Goal: Transaction & Acquisition: Subscribe to service/newsletter

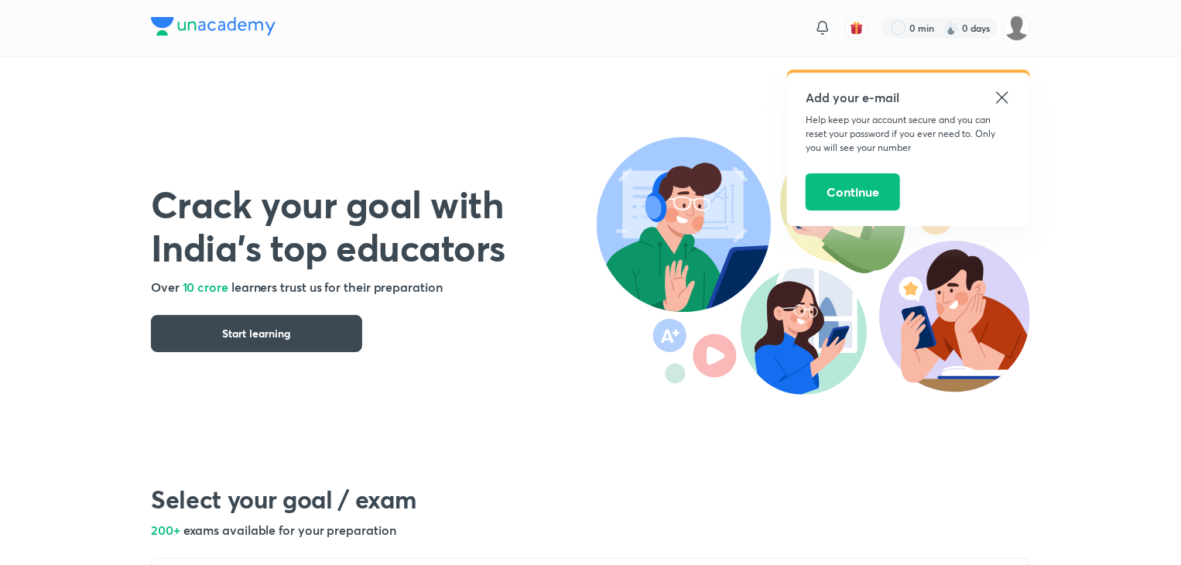
click at [1002, 94] on icon at bounding box center [1002, 97] width 19 height 19
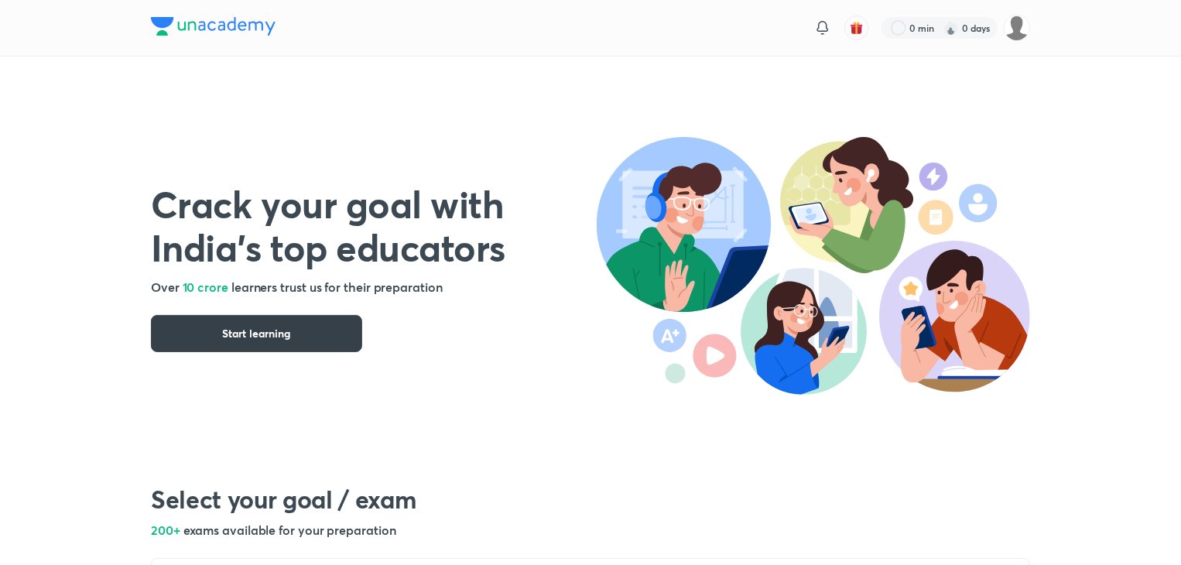
click at [305, 338] on button "Start learning" at bounding box center [256, 333] width 211 height 37
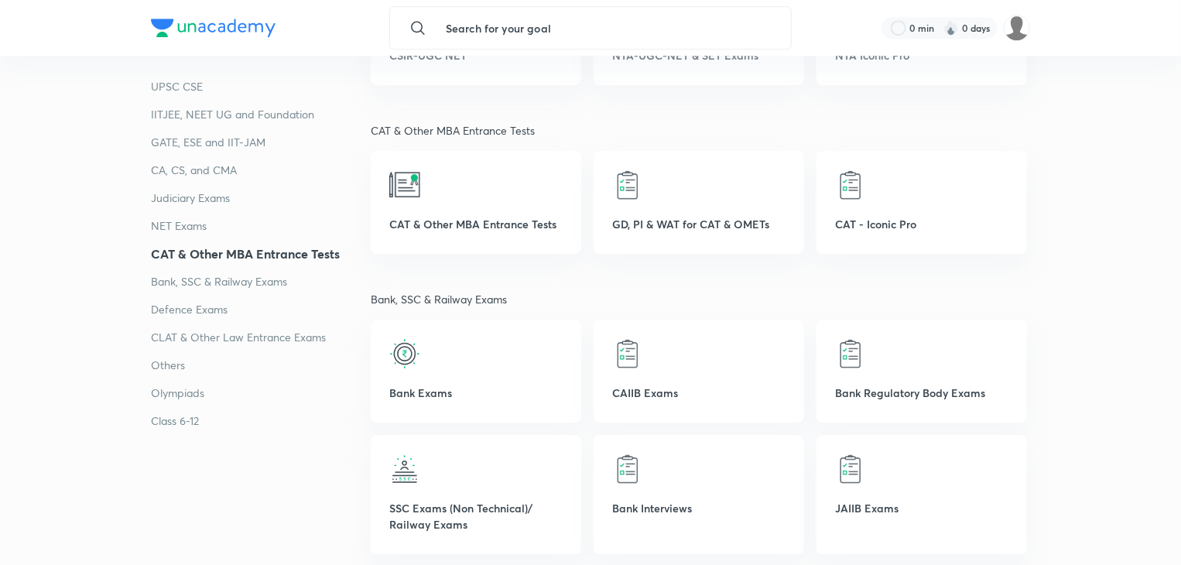
scroll to position [2342, 0]
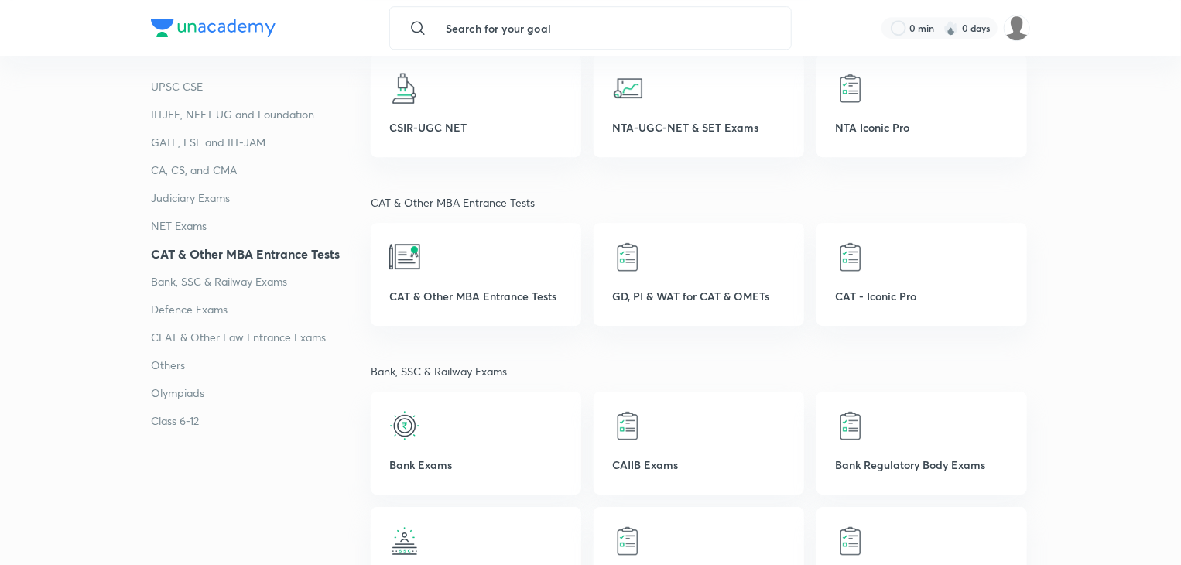
click at [187, 122] on p "IITJEE, NEET UG and Foundation" at bounding box center [261, 114] width 220 height 19
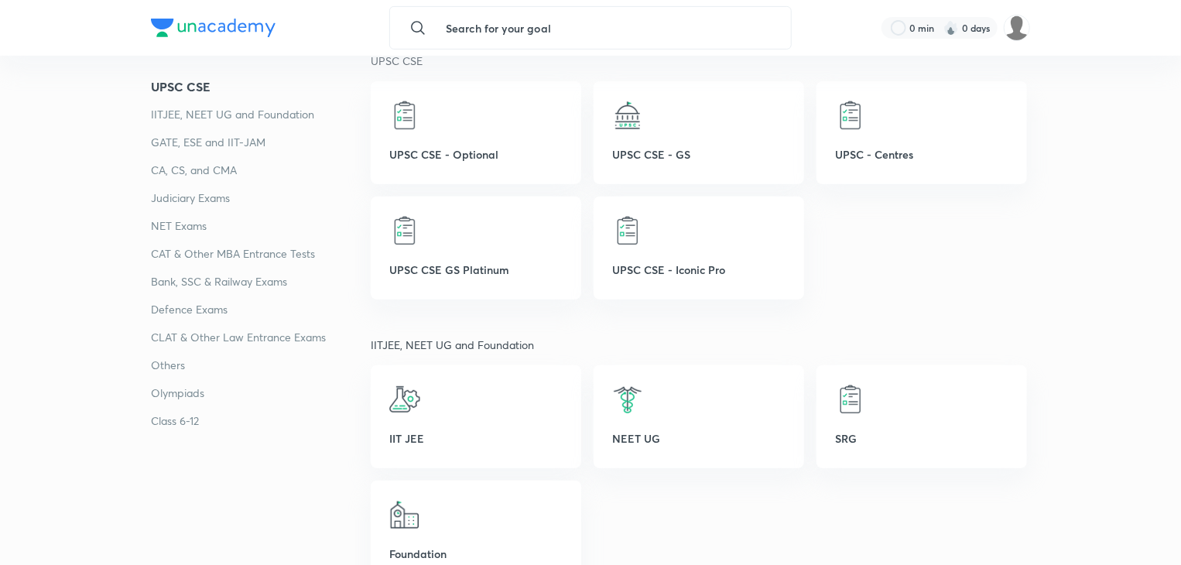
scroll to position [284, 0]
click at [644, 149] on p "UPSC CSE - GS" at bounding box center [698, 155] width 173 height 16
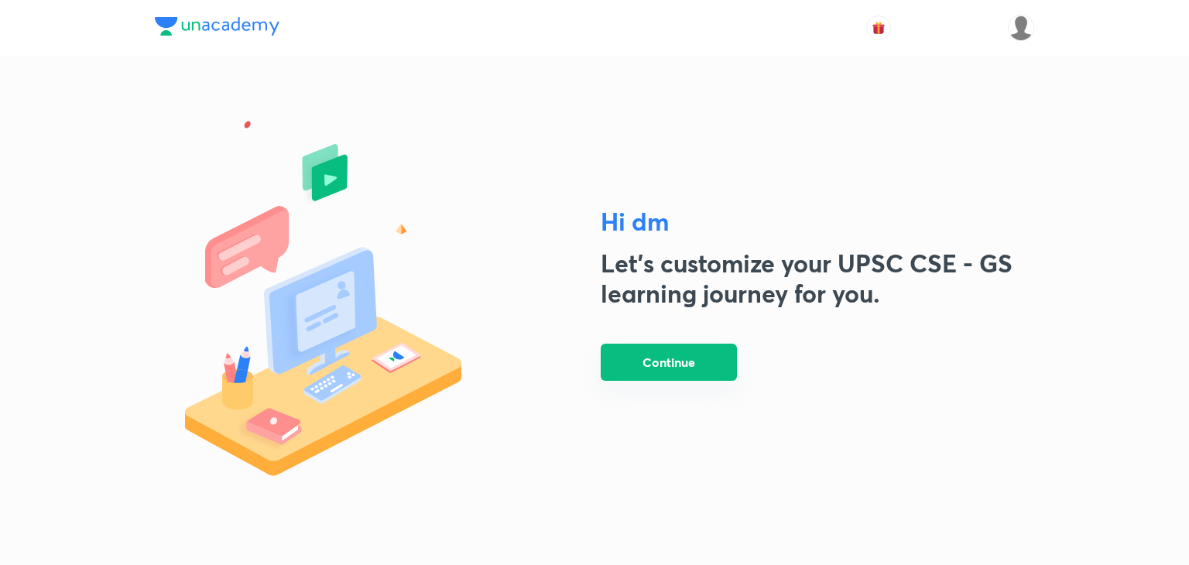
click at [622, 357] on button "Continue" at bounding box center [669, 362] width 136 height 37
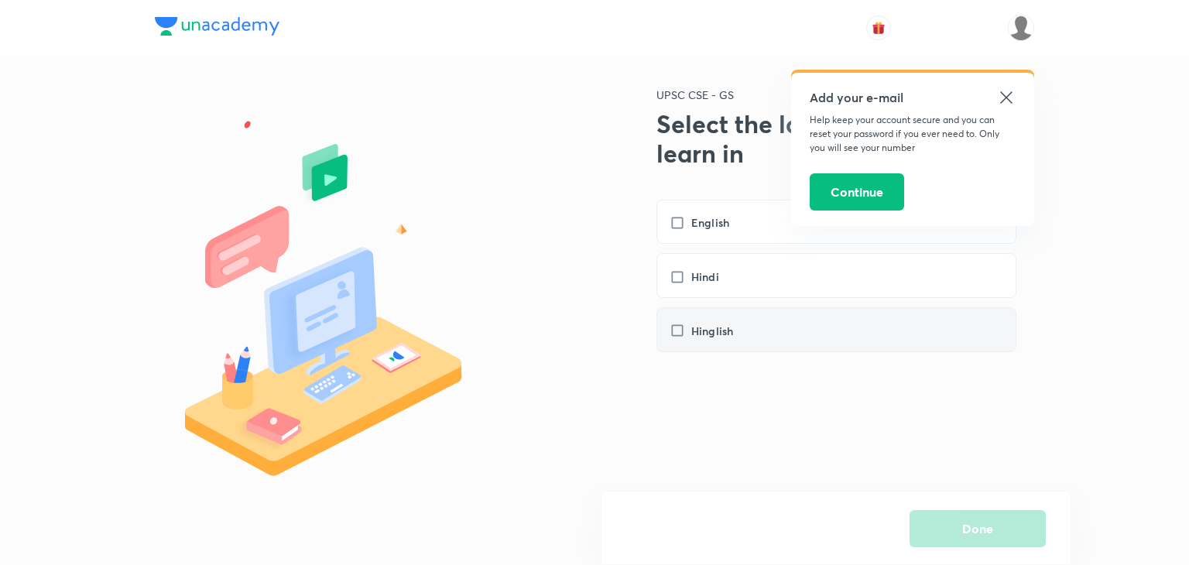
click at [674, 323] on label "Hinglish" at bounding box center [709, 331] width 79 height 16
checkbox input "true"
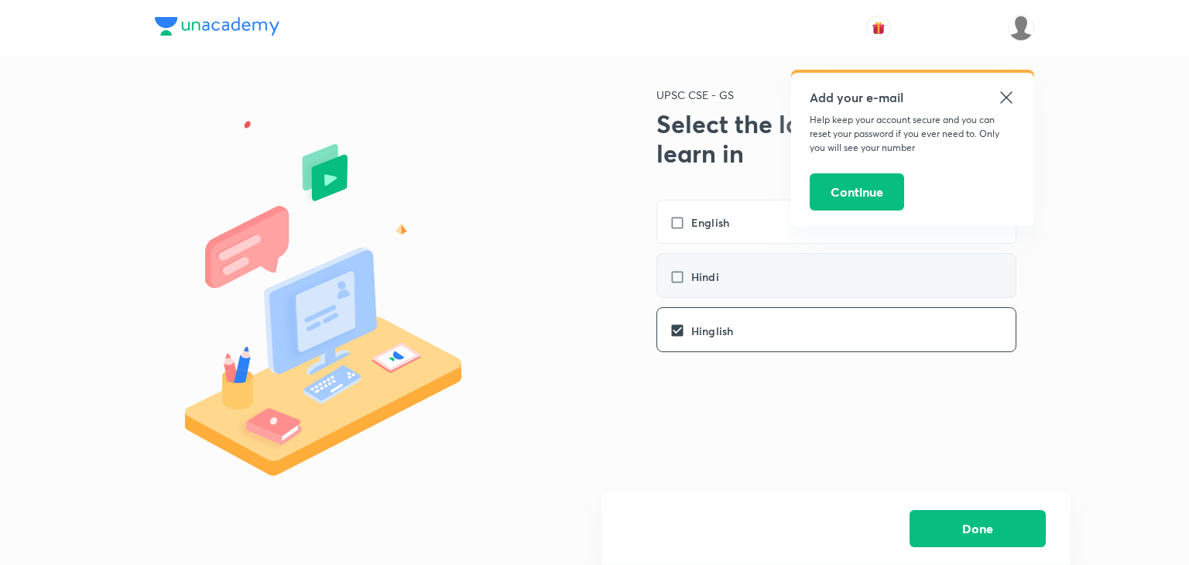
click at [672, 290] on div "Hindi" at bounding box center [836, 275] width 360 height 45
checkbox input "true"
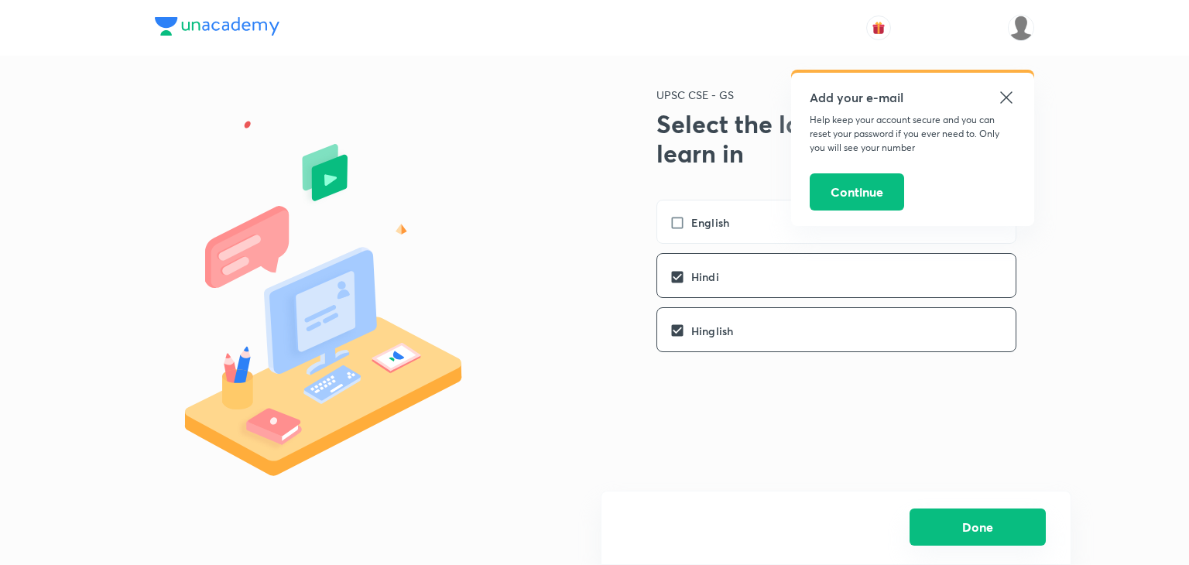
click at [929, 515] on button "Done" at bounding box center [978, 527] width 136 height 37
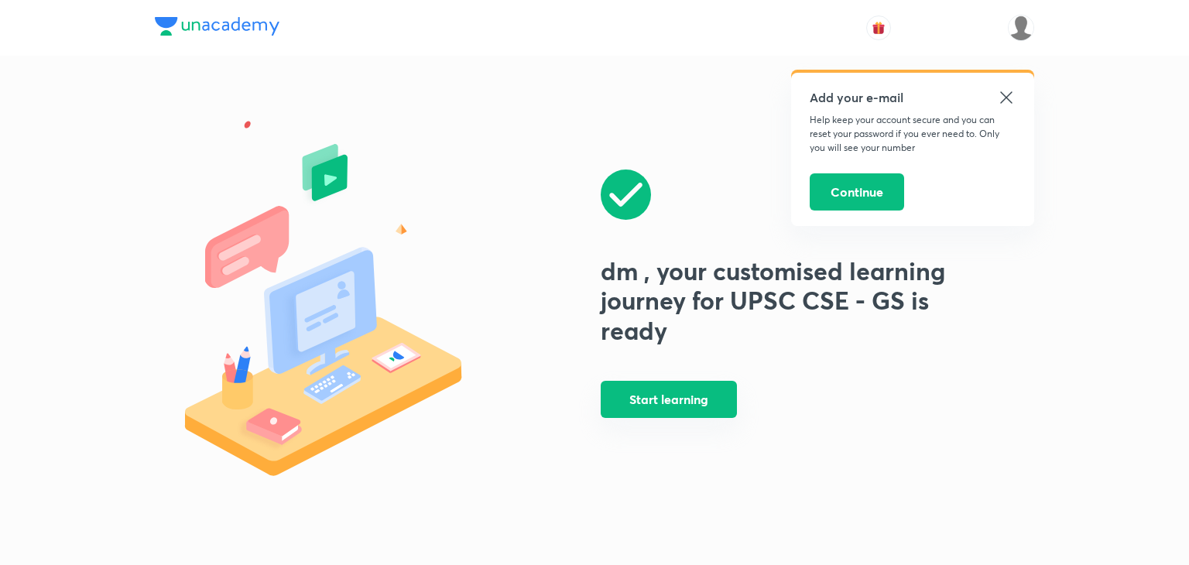
click at [703, 412] on button "Start learning" at bounding box center [669, 399] width 136 height 37
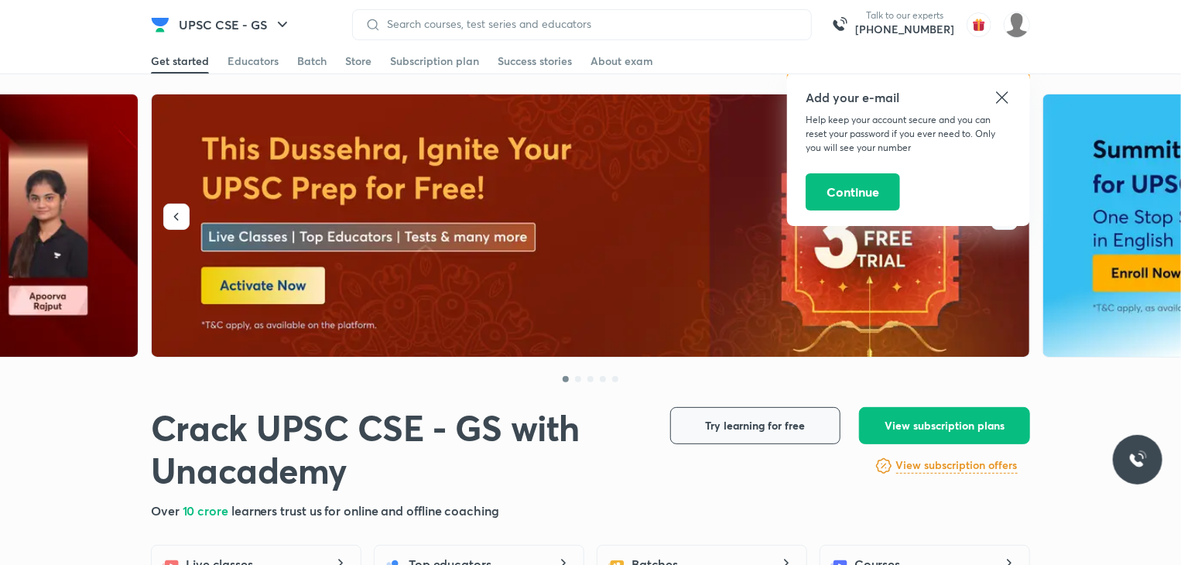
click at [743, 426] on span "Try learning for free" at bounding box center [756, 425] width 100 height 15
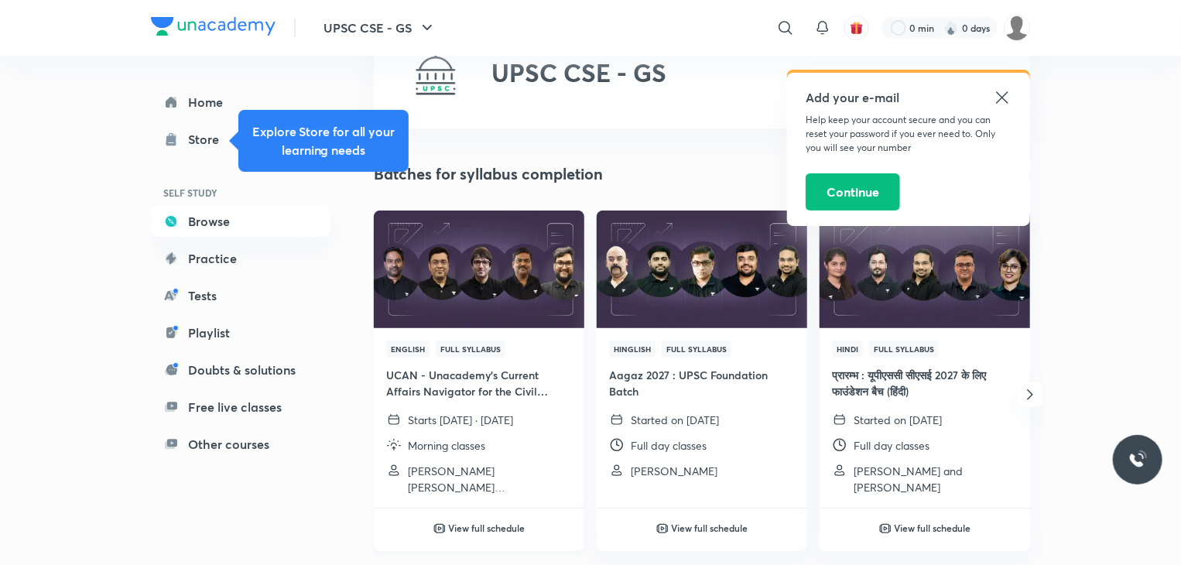
scroll to position [71, 0]
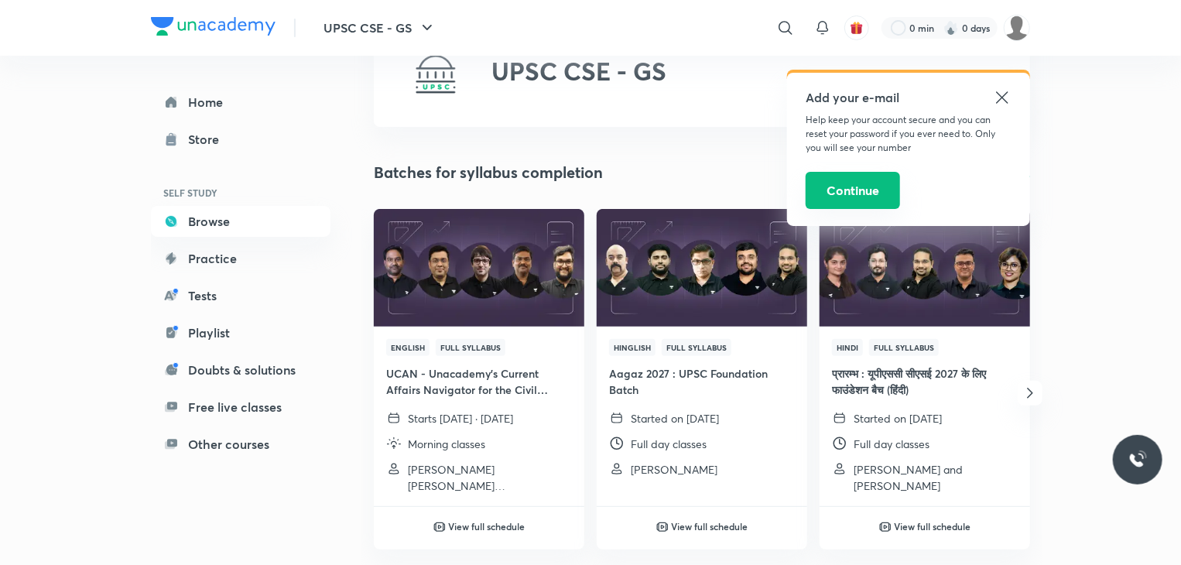
click at [843, 185] on button "Continue" at bounding box center [853, 190] width 94 height 37
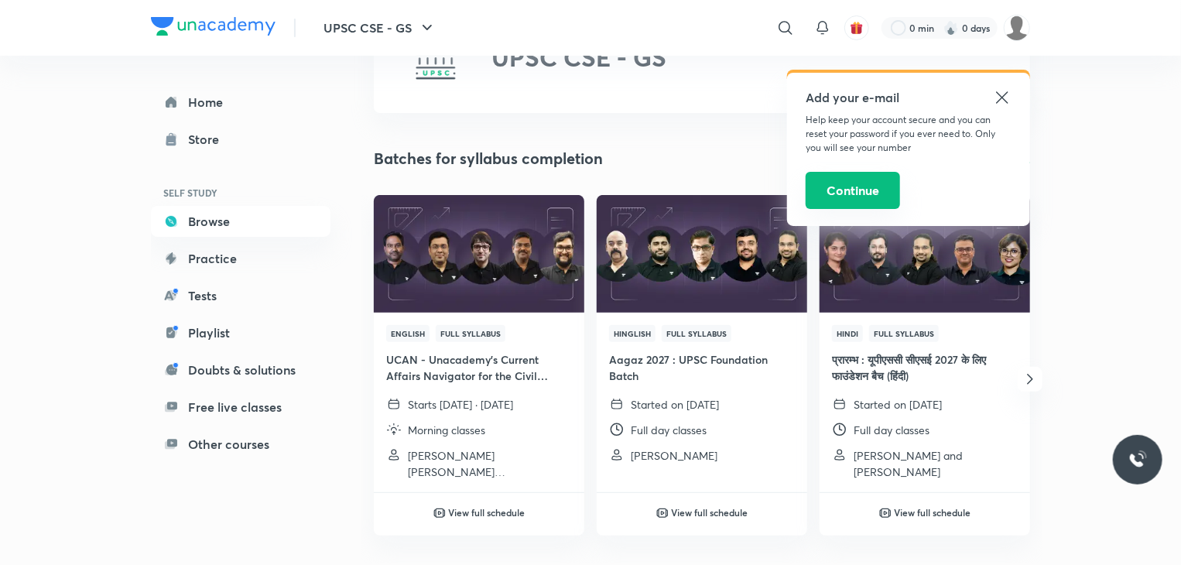
scroll to position [92, 0]
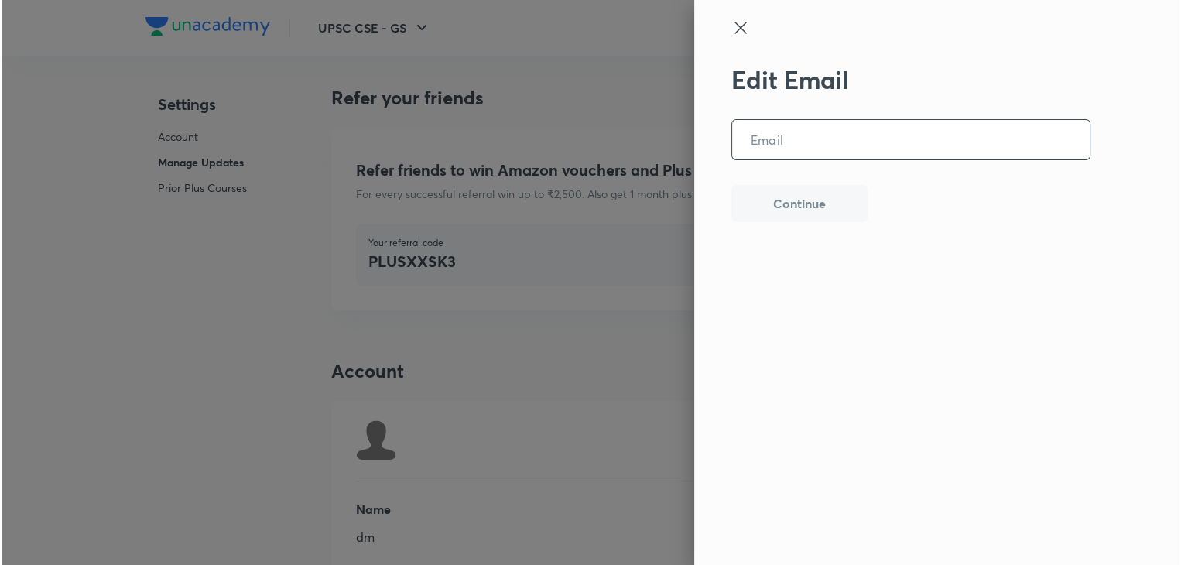
scroll to position [3799, 0]
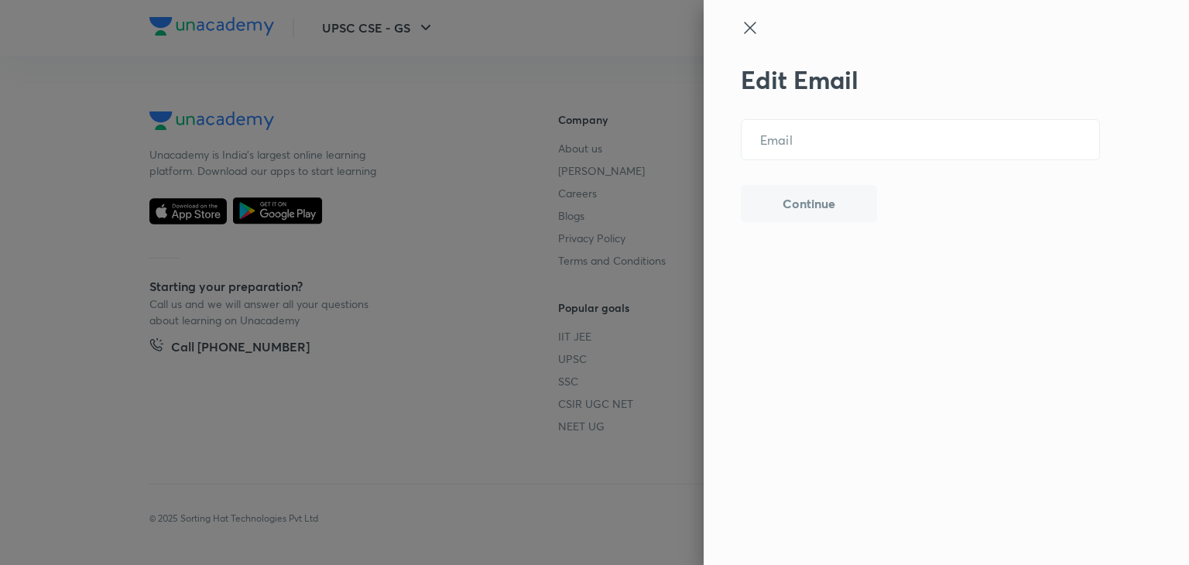
click at [749, 34] on icon at bounding box center [750, 28] width 19 height 19
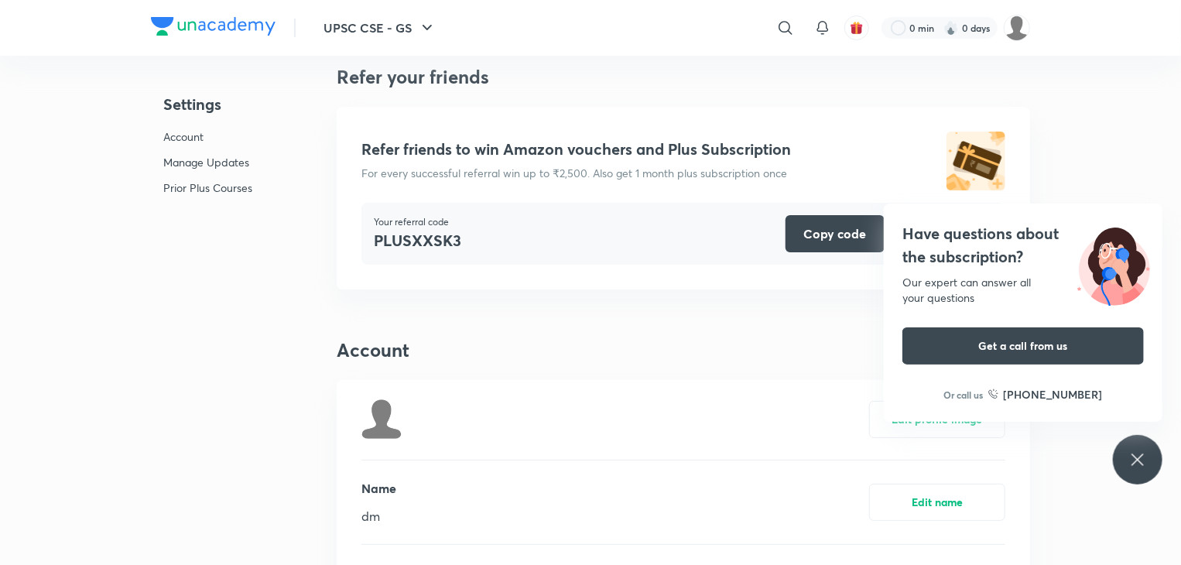
scroll to position [20, 0]
click at [1141, 451] on icon at bounding box center [1138, 460] width 19 height 19
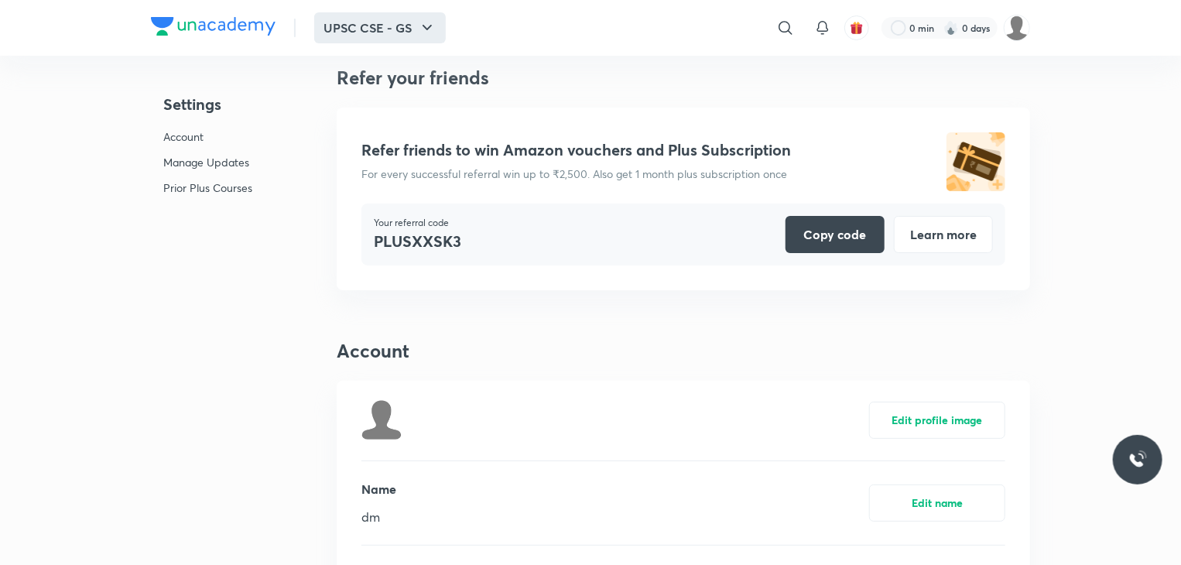
click at [409, 22] on button "UPSC CSE - GS" at bounding box center [380, 27] width 132 height 31
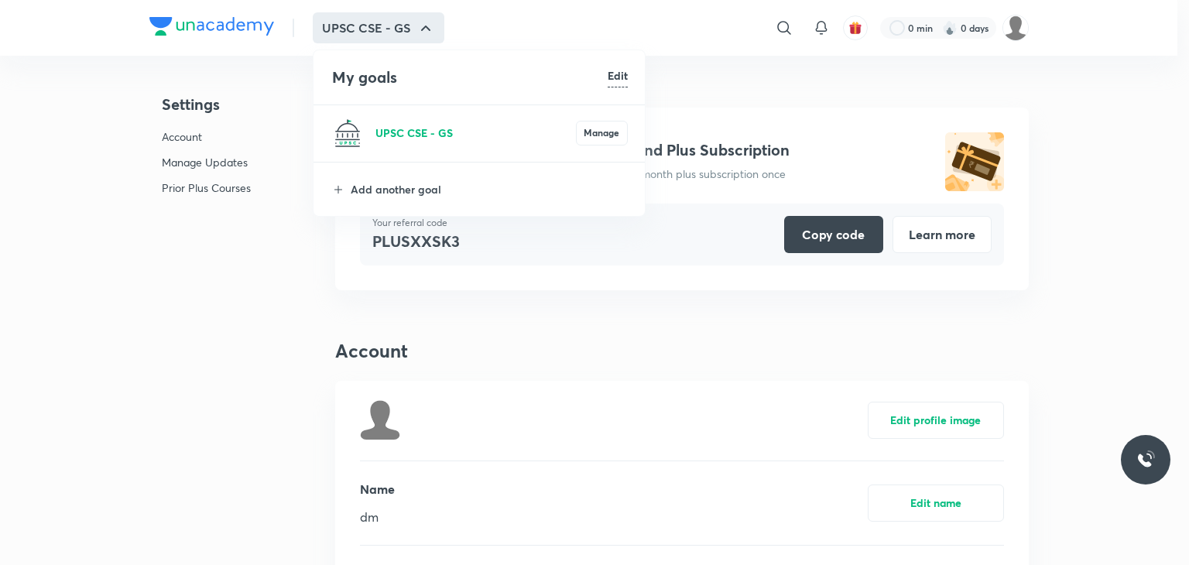
click at [454, 128] on p "UPSC CSE - GS" at bounding box center [475, 133] width 200 height 16
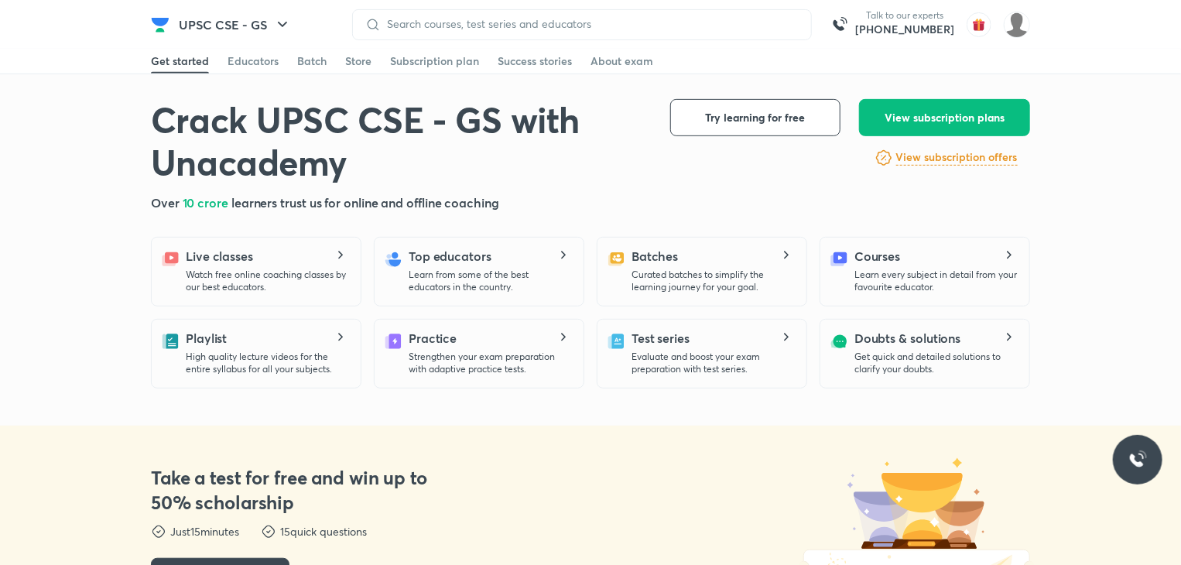
scroll to position [311, 0]
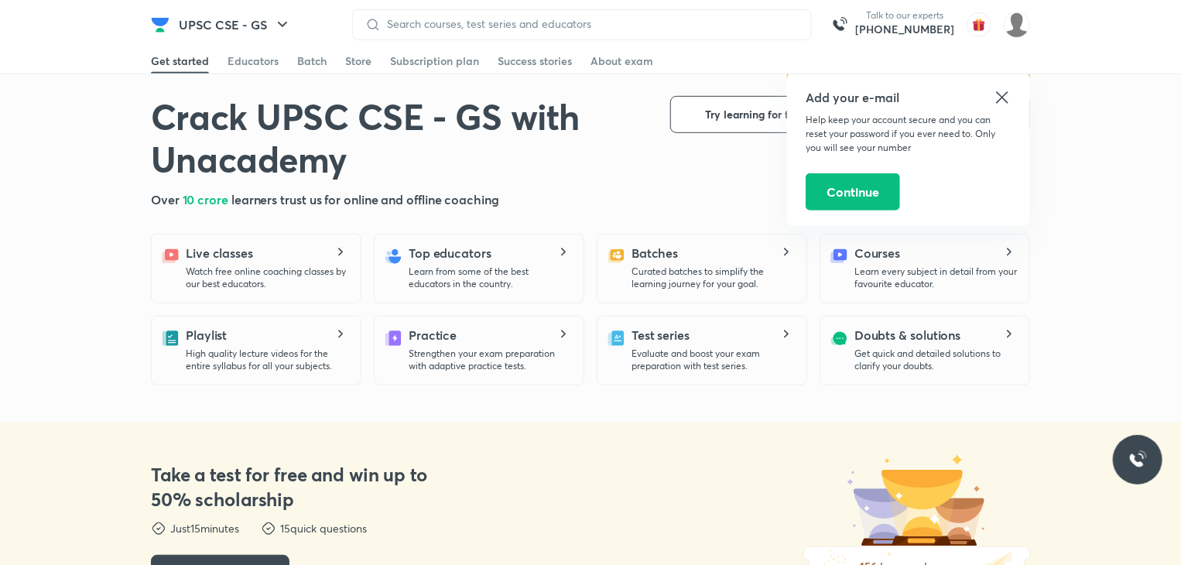
click at [991, 89] on h5 "Add your e-mail" at bounding box center [909, 97] width 206 height 19
click at [1010, 97] on icon at bounding box center [1002, 97] width 19 height 19
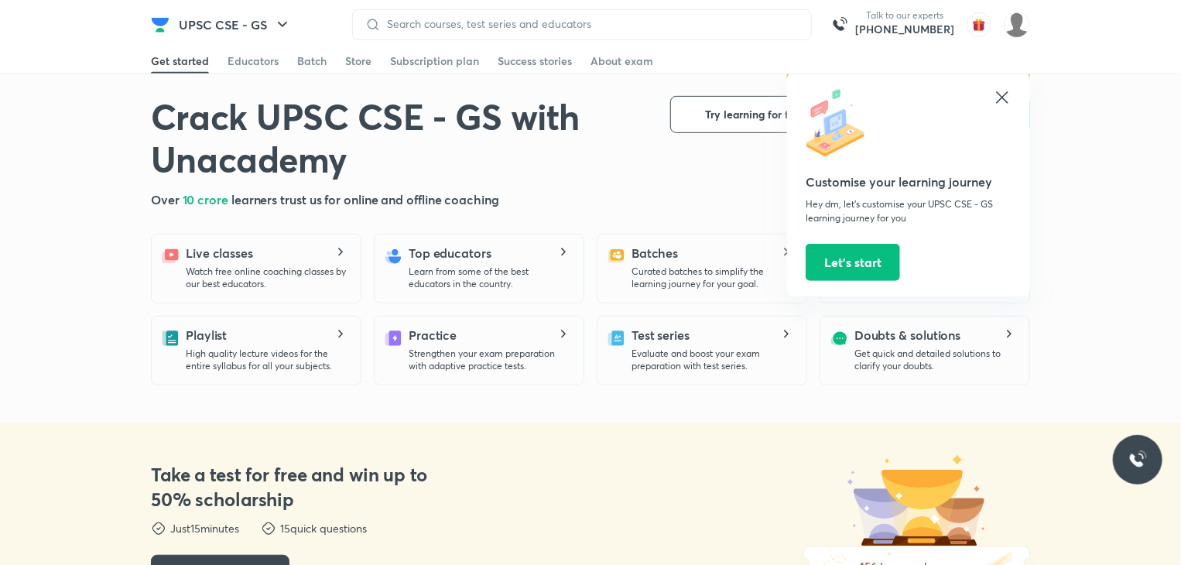
click at [1010, 97] on icon at bounding box center [1002, 97] width 19 height 19
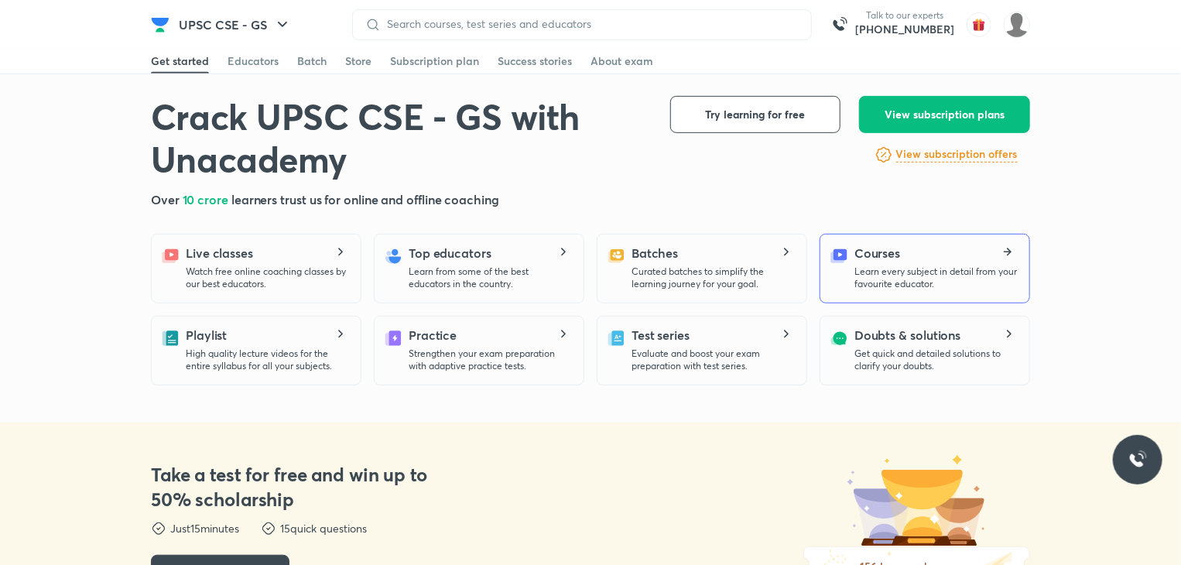
click at [852, 271] on div "Courses Learn every subject in detail from your favourite educator." at bounding box center [923, 267] width 187 height 46
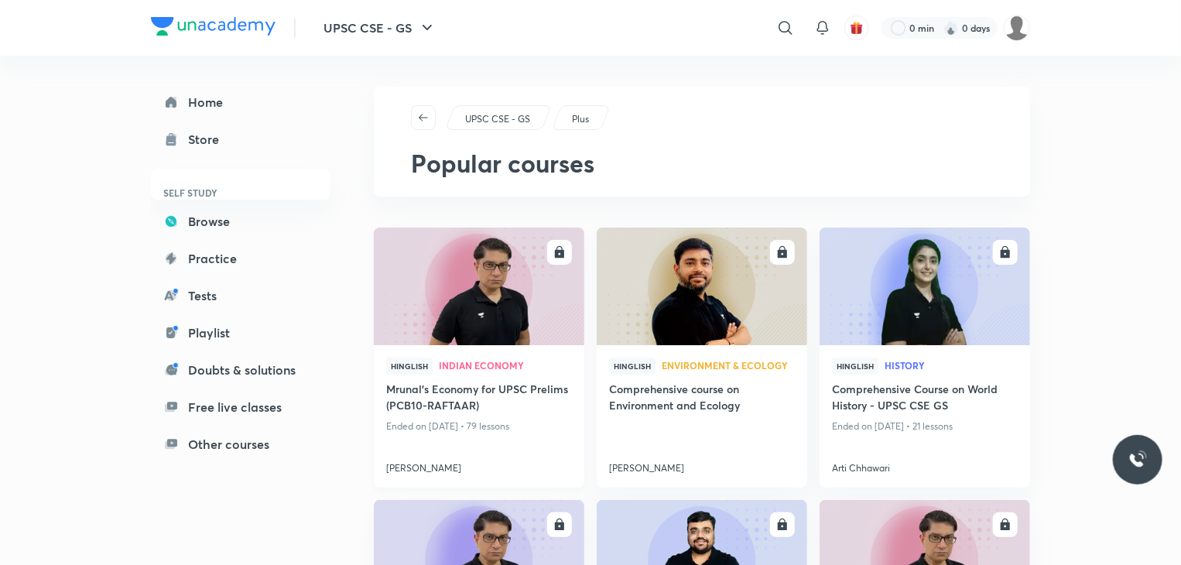
click at [547, 309] on img at bounding box center [479, 287] width 214 height 120
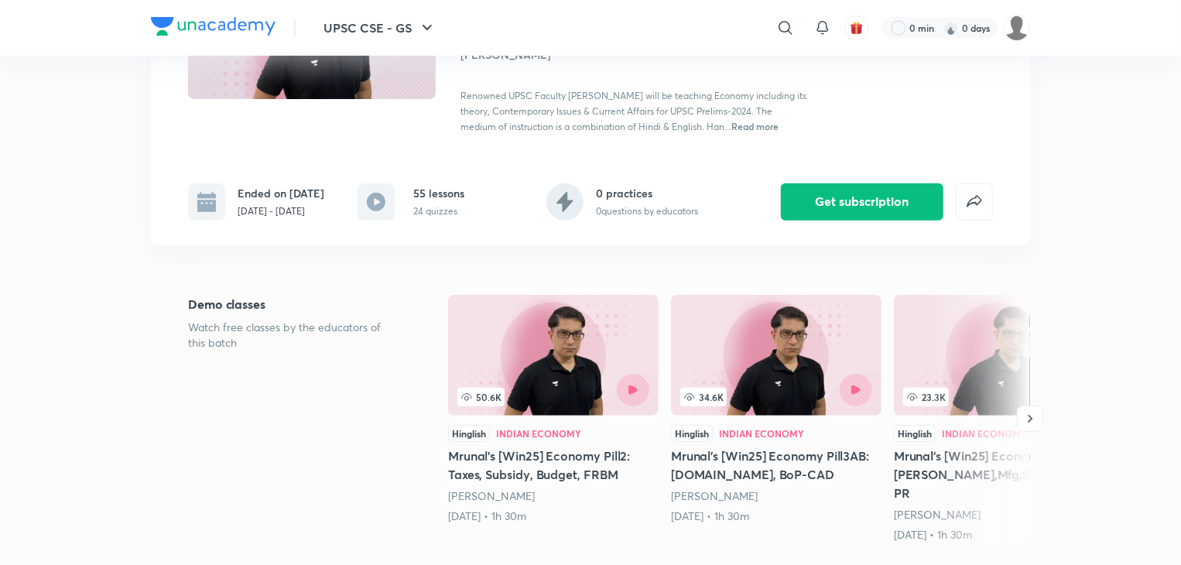
scroll to position [207, 0]
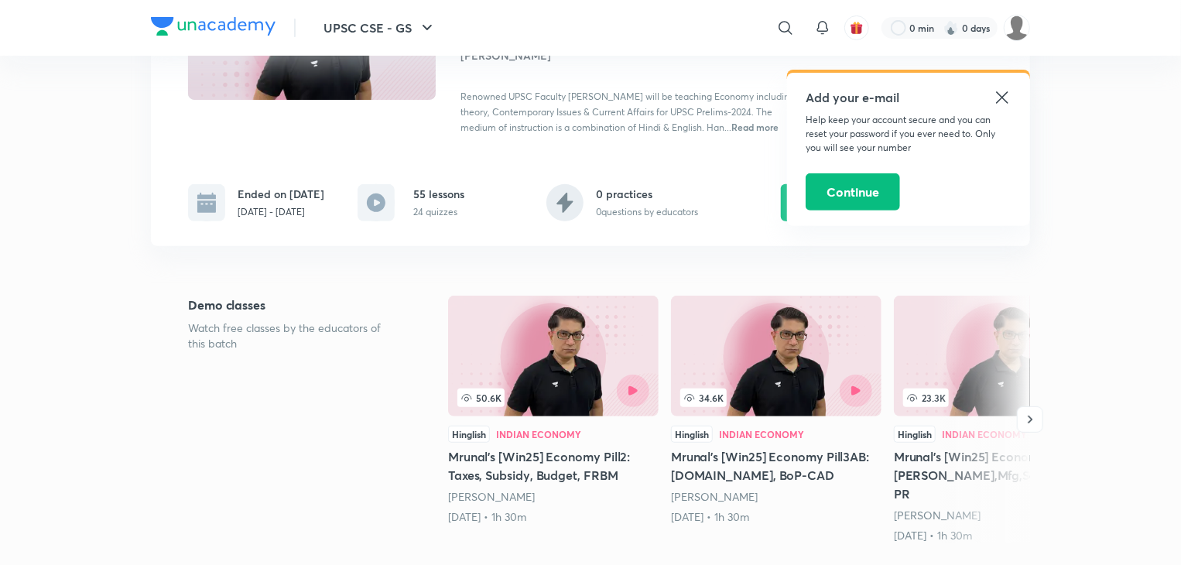
click at [1001, 97] on icon at bounding box center [1002, 97] width 19 height 19
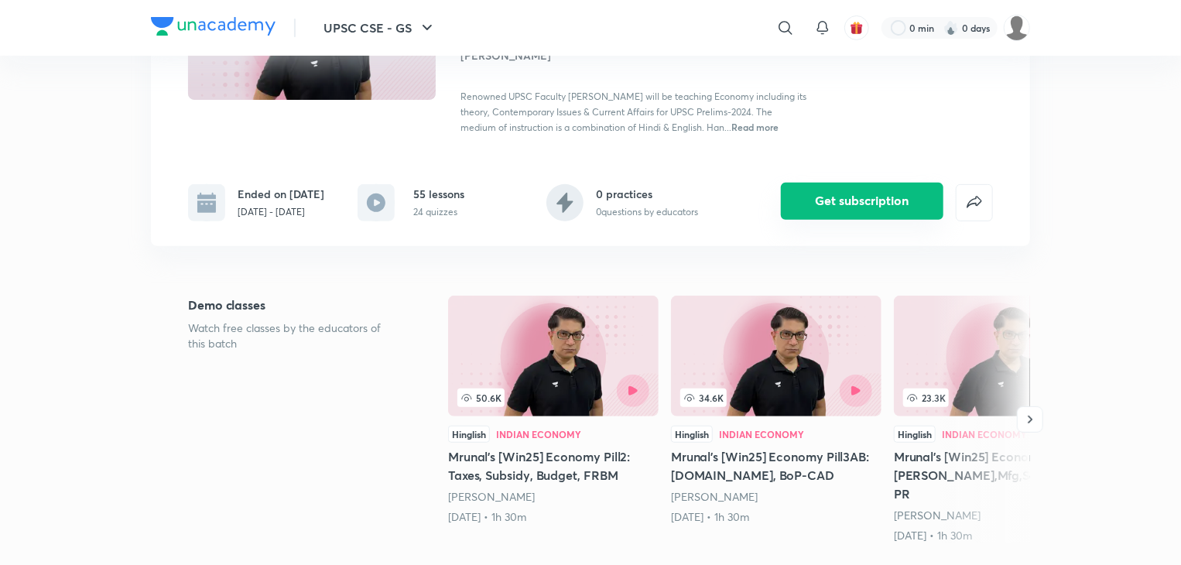
click at [839, 220] on button "Get subscription" at bounding box center [862, 201] width 163 height 37
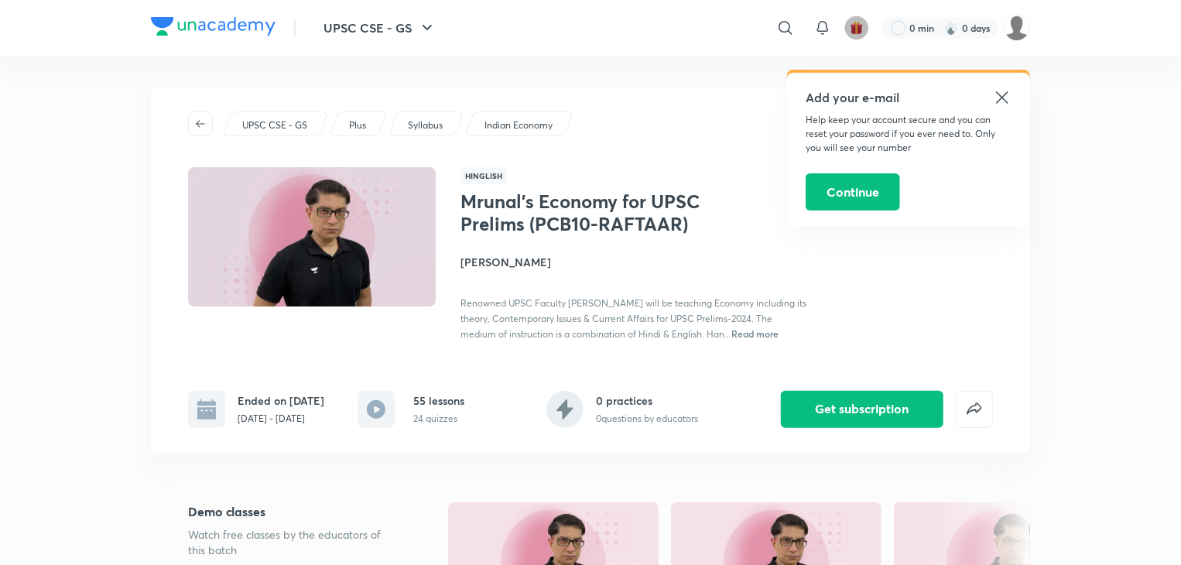
click at [867, 22] on button "button" at bounding box center [857, 27] width 25 height 25
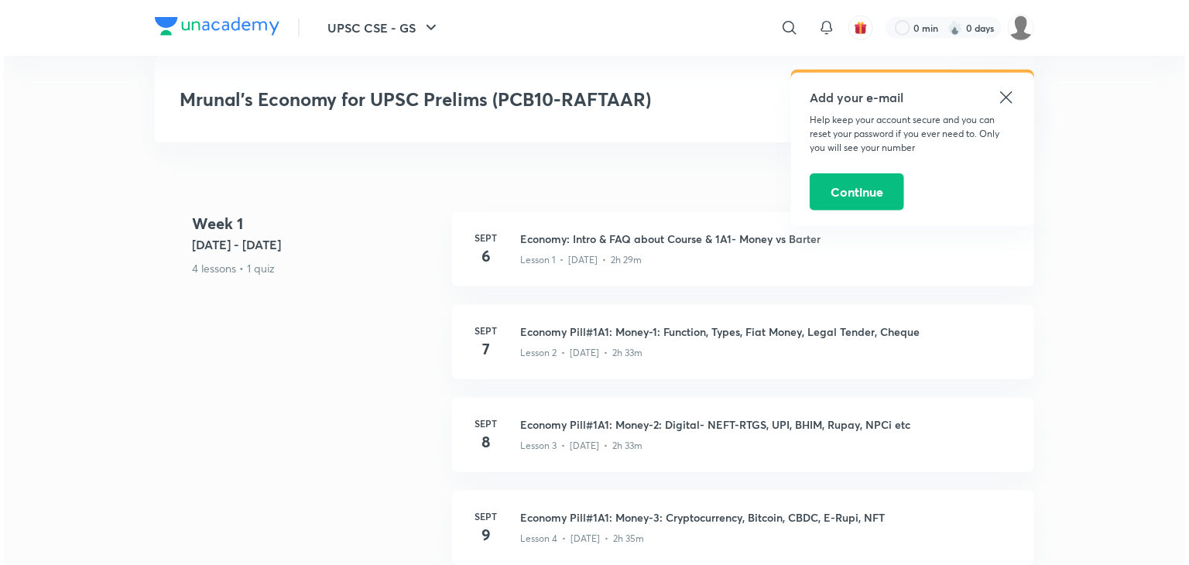
scroll to position [619, 0]
click at [499, 230] on div "Sept 6 Economy: Intro & FAQ about Course & 1A1- Money vs Barter Lesson 1 • Sept…" at bounding box center [739, 248] width 582 height 74
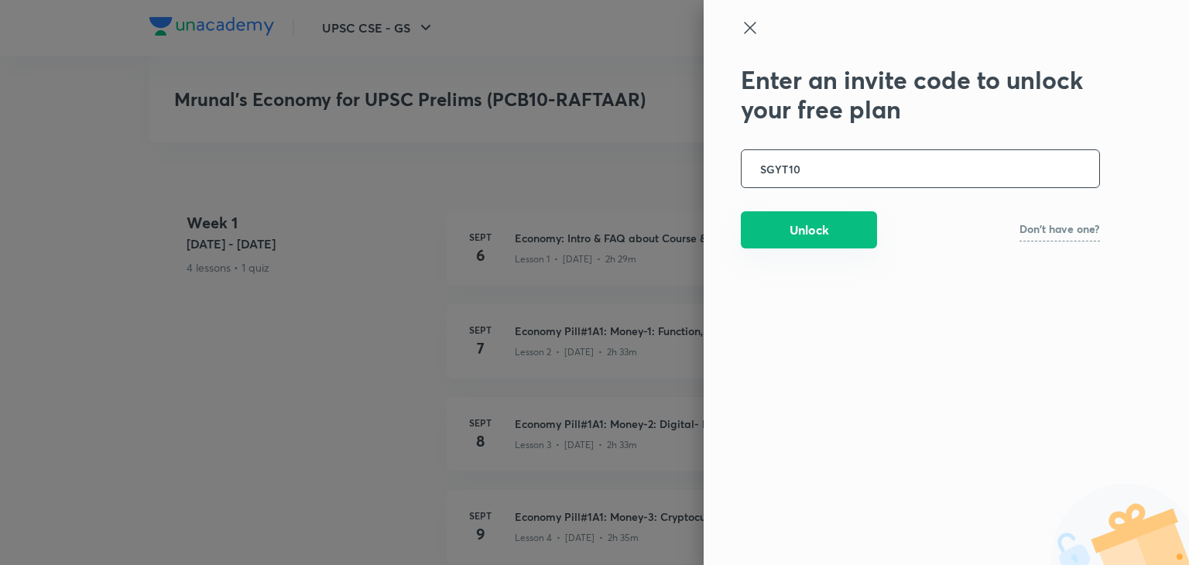
type input "SGYT10"
click at [800, 221] on button "Unlock" at bounding box center [809, 229] width 136 height 37
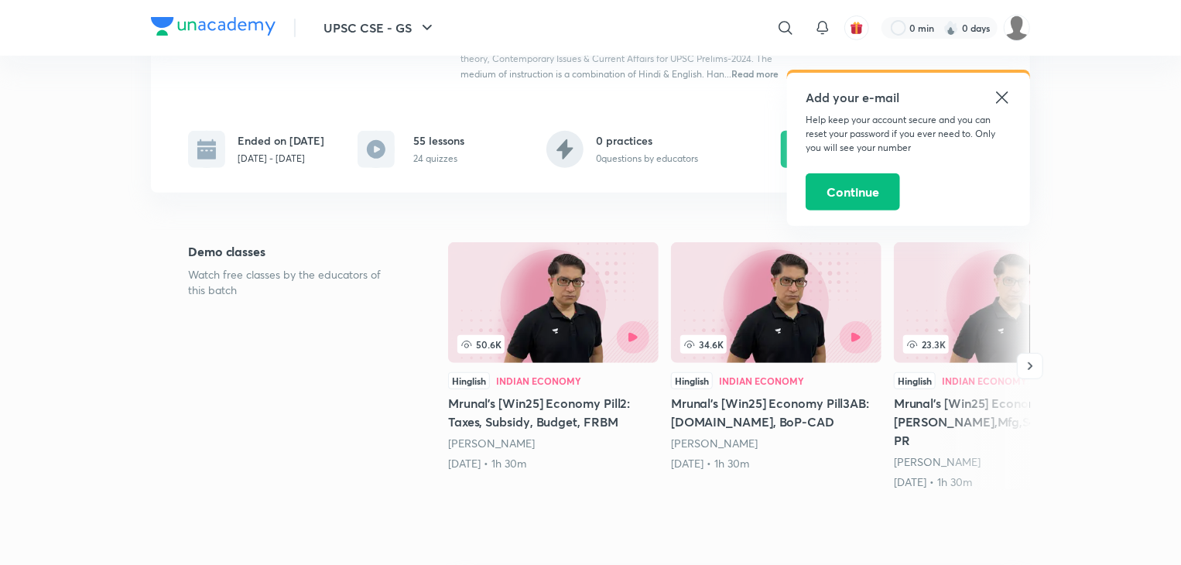
scroll to position [207, 0]
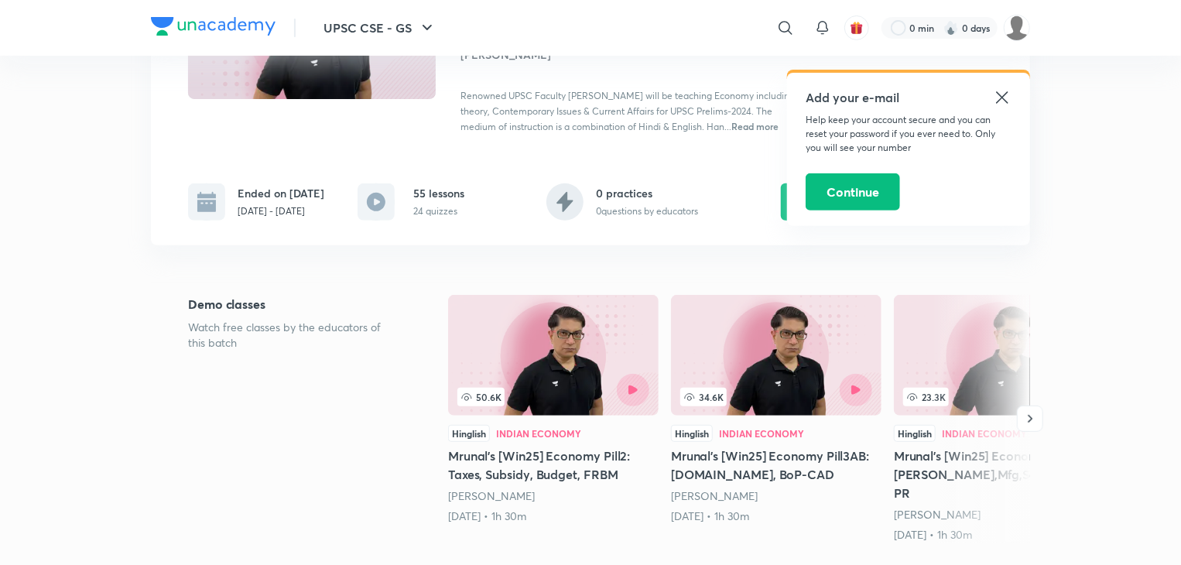
click at [430, 218] on p "24 quizzes" at bounding box center [438, 211] width 51 height 14
click at [430, 217] on div "55 lessons 24 quizzes" at bounding box center [438, 201] width 51 height 33
drag, startPoint x: 430, startPoint y: 217, endPoint x: 392, endPoint y: 211, distance: 39.1
click at [392, 211] on div "55 lessons 24 quizzes" at bounding box center [411, 201] width 107 height 37
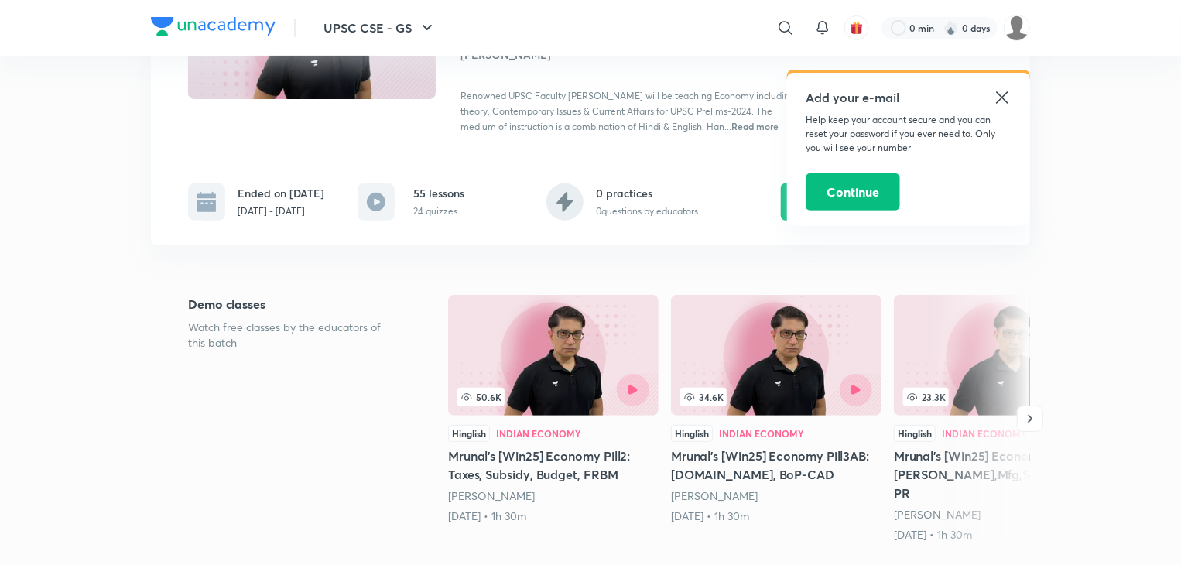
click at [386, 211] on icon at bounding box center [376, 202] width 19 height 19
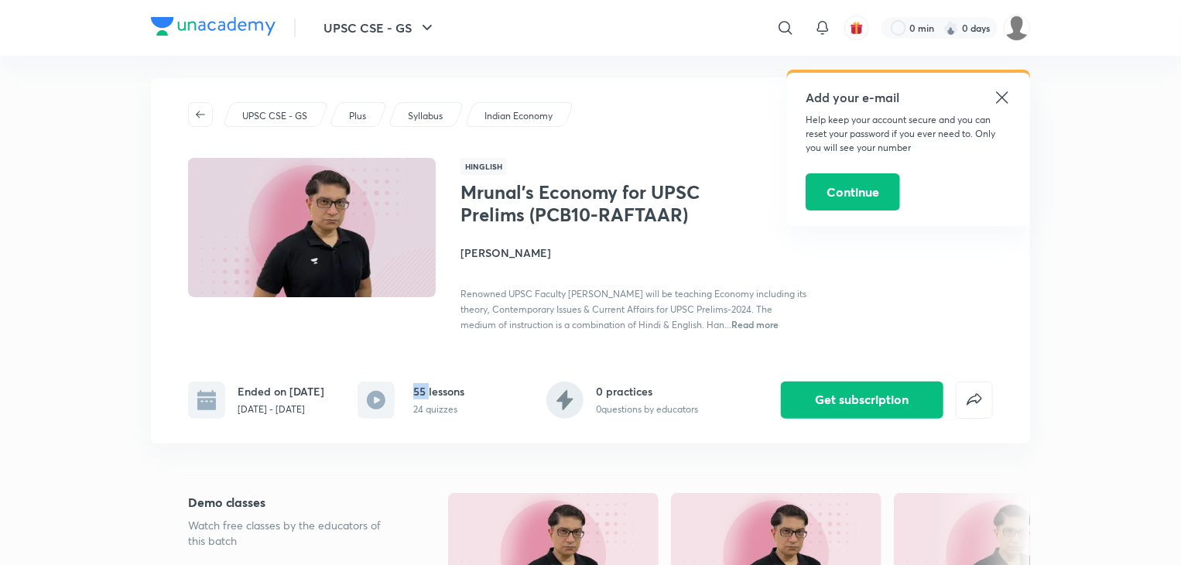
scroll to position [0, 0]
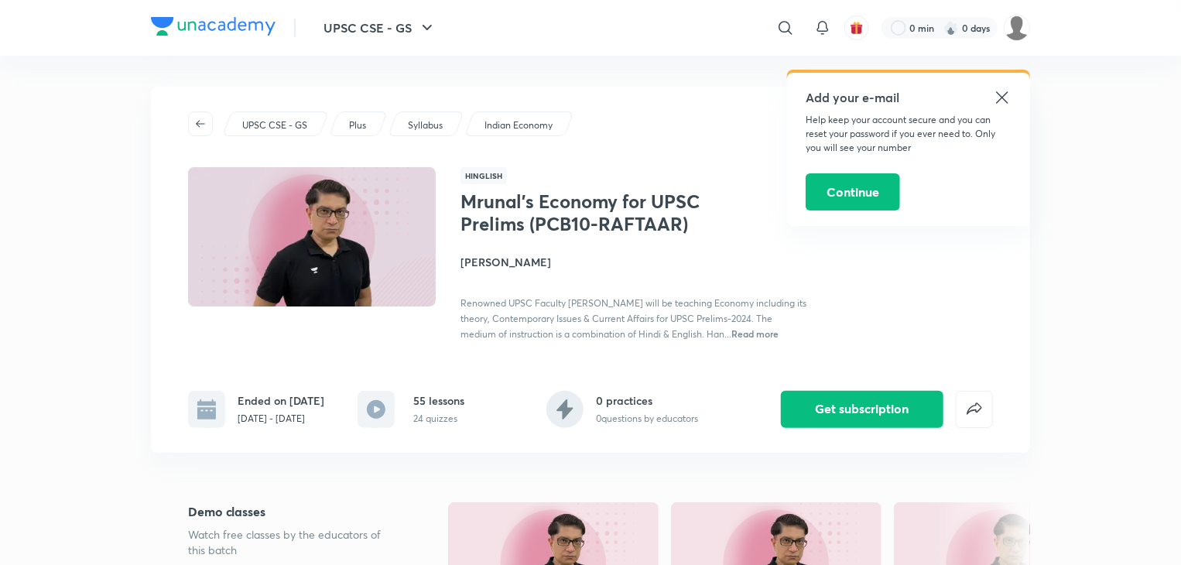
click at [481, 125] on div "Indian Economy" at bounding box center [519, 123] width 110 height 25
click at [493, 122] on p "Indian Economy" at bounding box center [519, 125] width 68 height 14
drag, startPoint x: 493, startPoint y: 122, endPoint x: 990, endPoint y: 96, distance: 497.7
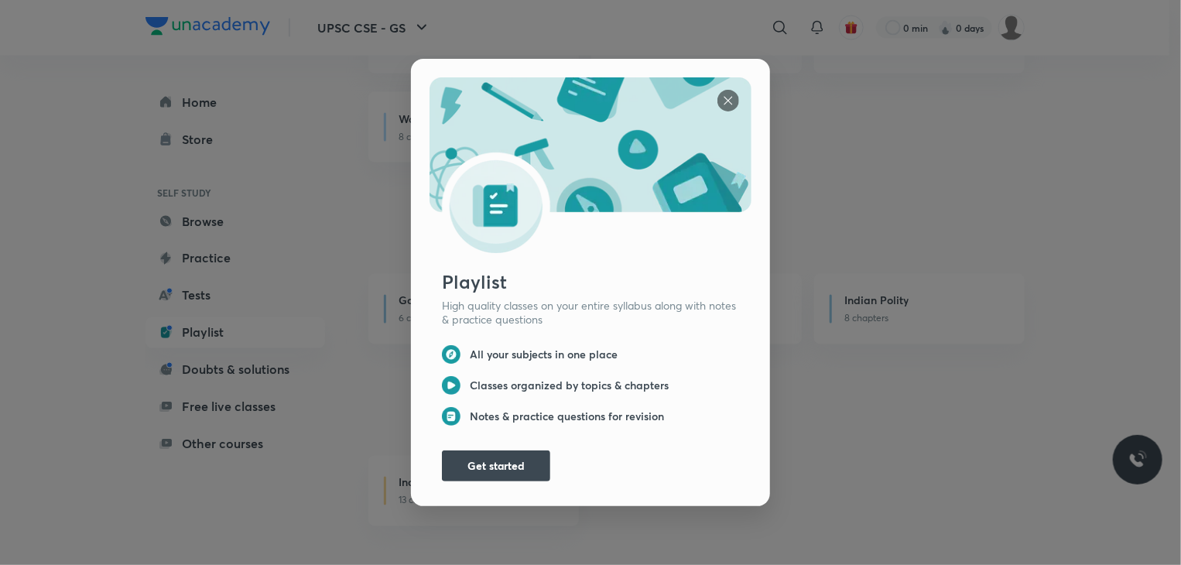
click at [990, 96] on div "Playlist High quality classes on your entire syllabus along with notes & practi…" at bounding box center [590, 282] width 1181 height 565
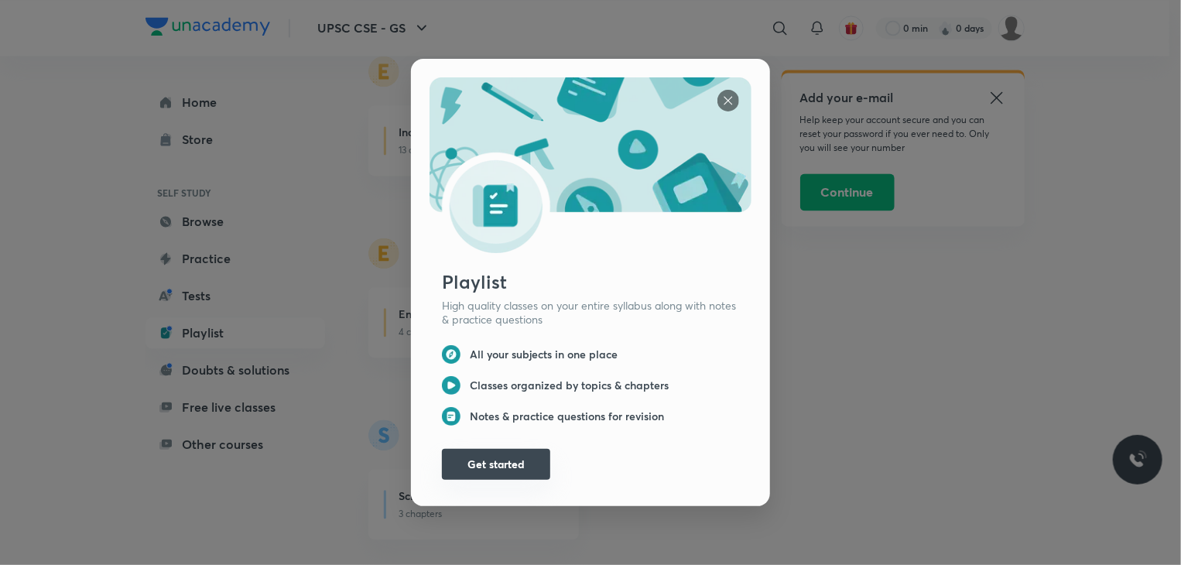
click at [509, 468] on button "Get started" at bounding box center [496, 464] width 108 height 31
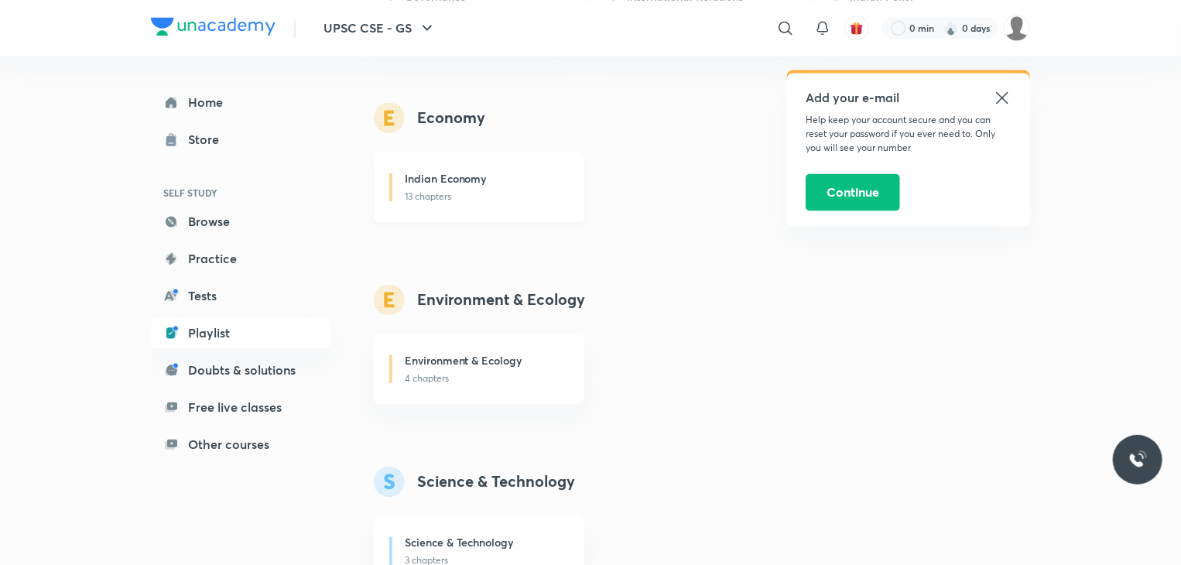
scroll to position [1542, 0]
drag, startPoint x: 469, startPoint y: 146, endPoint x: 429, endPoint y: 165, distance: 44.3
click at [429, 165] on div "Indian Economy 13 chapters" at bounding box center [479, 187] width 211 height 70
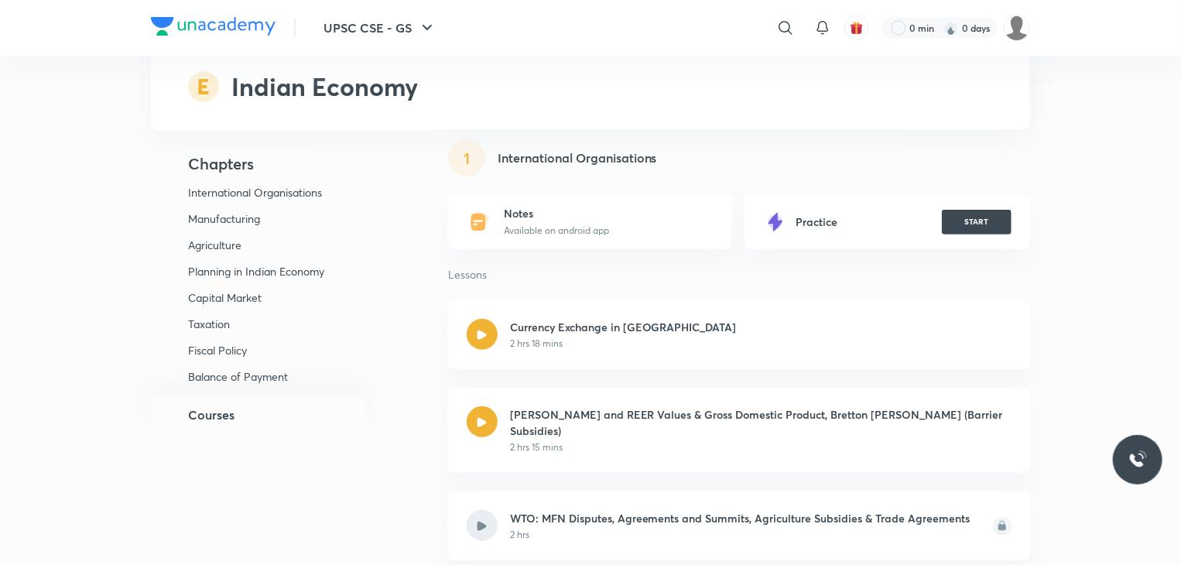
scroll to position [247, 0]
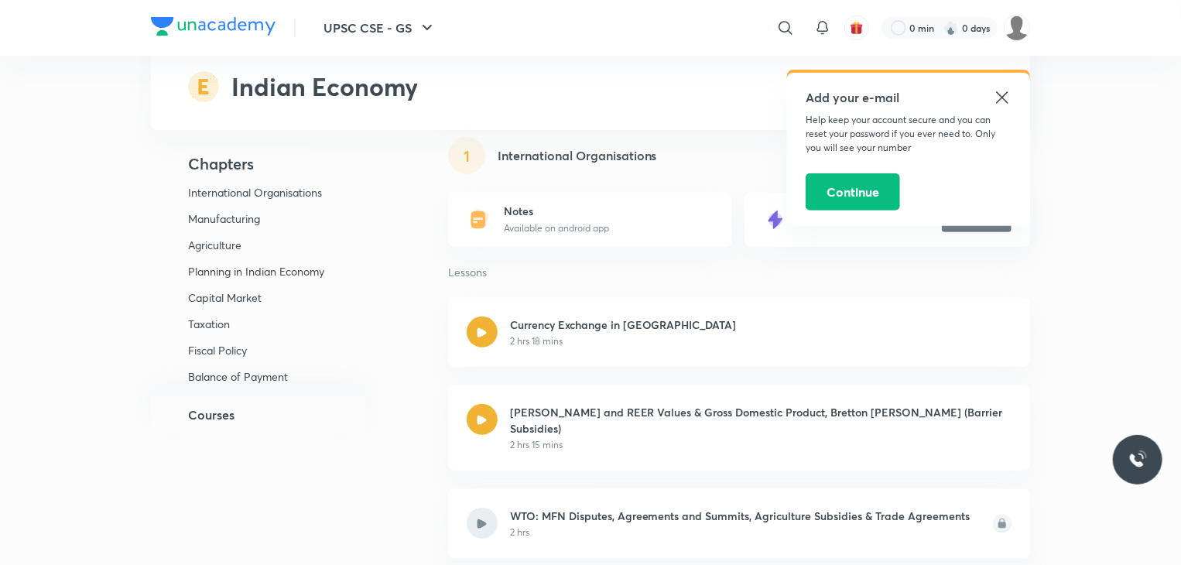
click at [993, 97] on icon at bounding box center [1002, 97] width 19 height 19
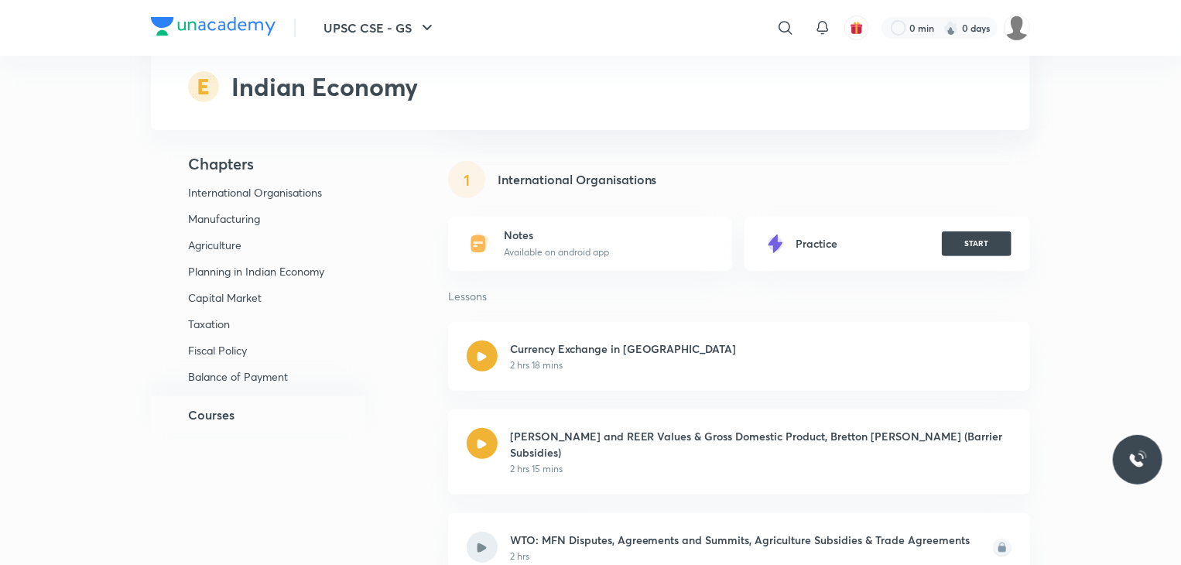
scroll to position [222, 0]
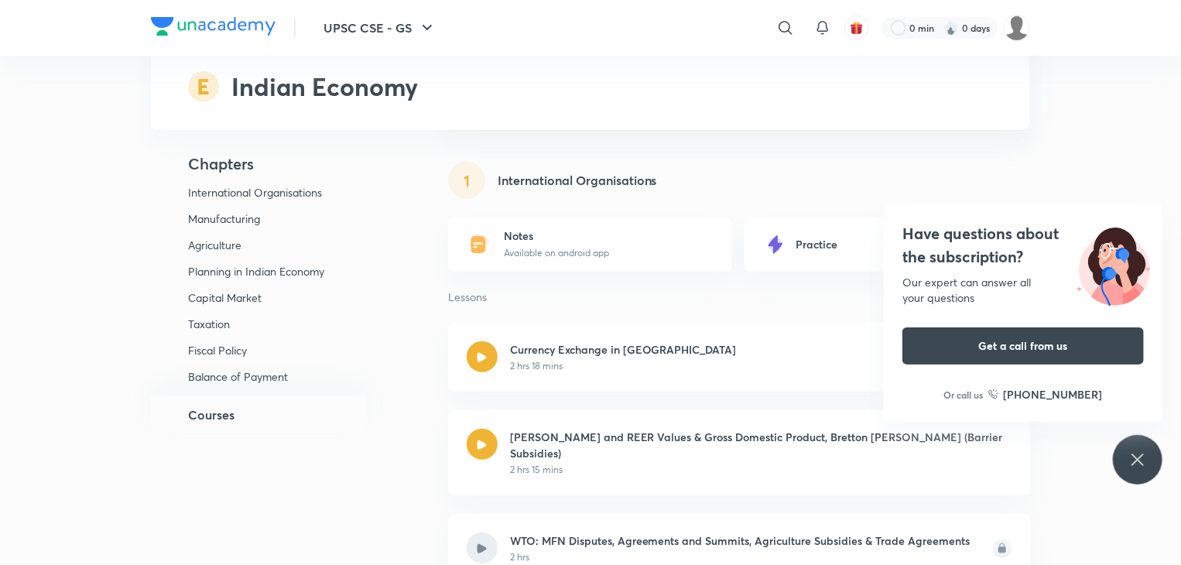
click at [279, 413] on div "Courses" at bounding box center [258, 414] width 214 height 37
click at [259, 378] on p "Balance of Payment" at bounding box center [263, 377] width 151 height 14
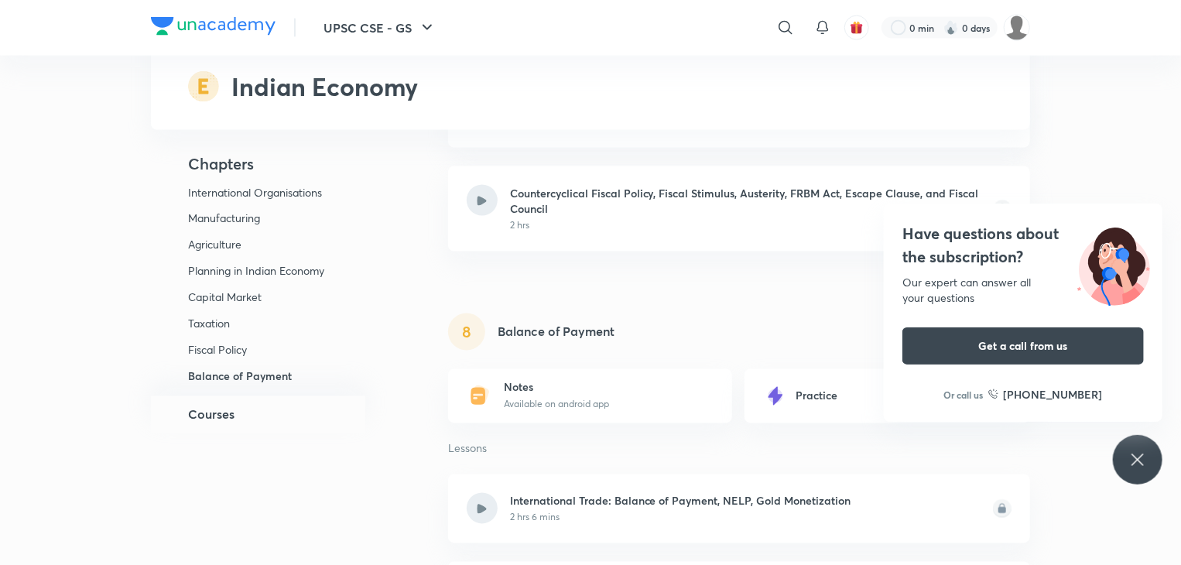
scroll to position [4229, 0]
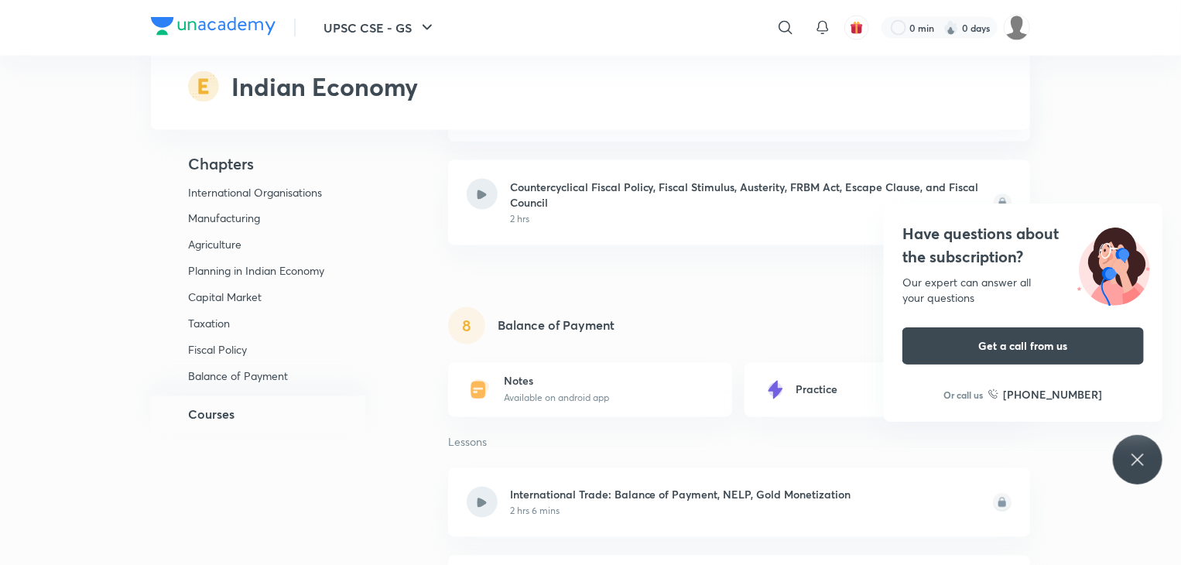
click at [245, 396] on p "Banking and Financial Inclusion" at bounding box center [263, 410] width 151 height 28
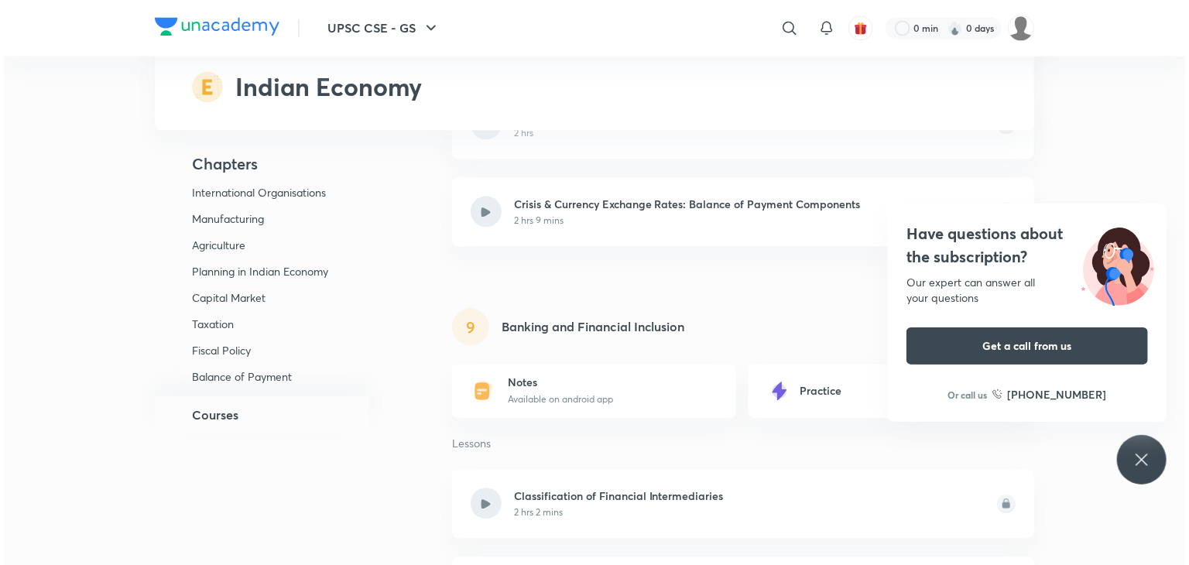
scroll to position [4696, 0]
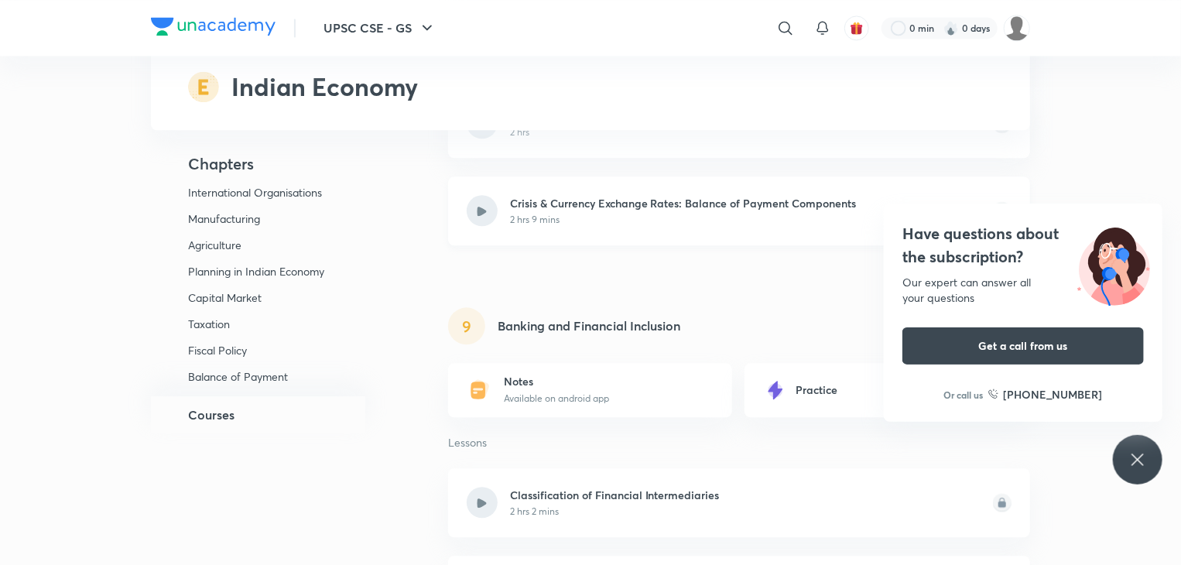
click at [542, 212] on div "Crisis & Currency Exchange Rates: Balance of Payment Components 2 hrs 9 mins" at bounding box center [739, 210] width 582 height 69
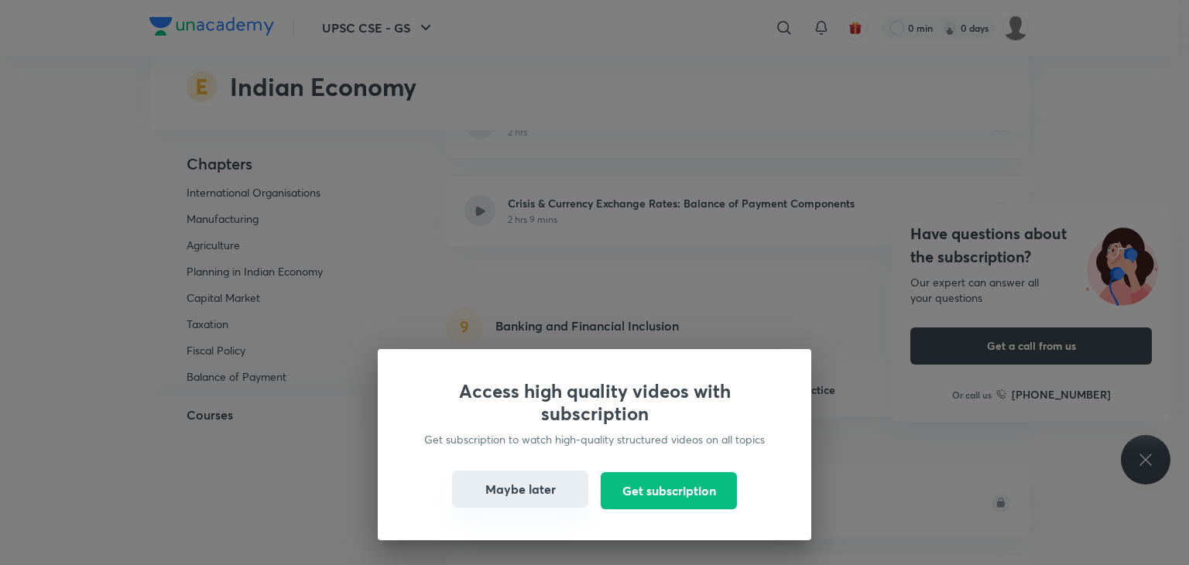
click at [552, 481] on button "Maybe later" at bounding box center [520, 489] width 136 height 37
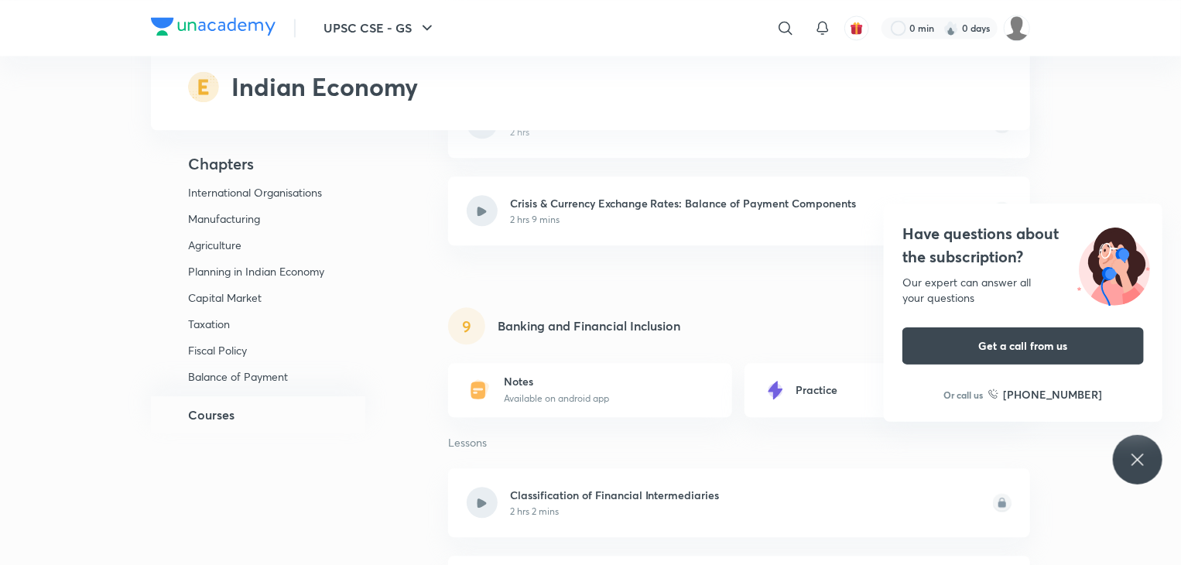
drag, startPoint x: 1133, startPoint y: 463, endPoint x: 1135, endPoint y: 442, distance: 21.0
click at [1135, 442] on div "Have questions about the subscription? Our expert can answer all your questions…" at bounding box center [1138, 460] width 50 height 50
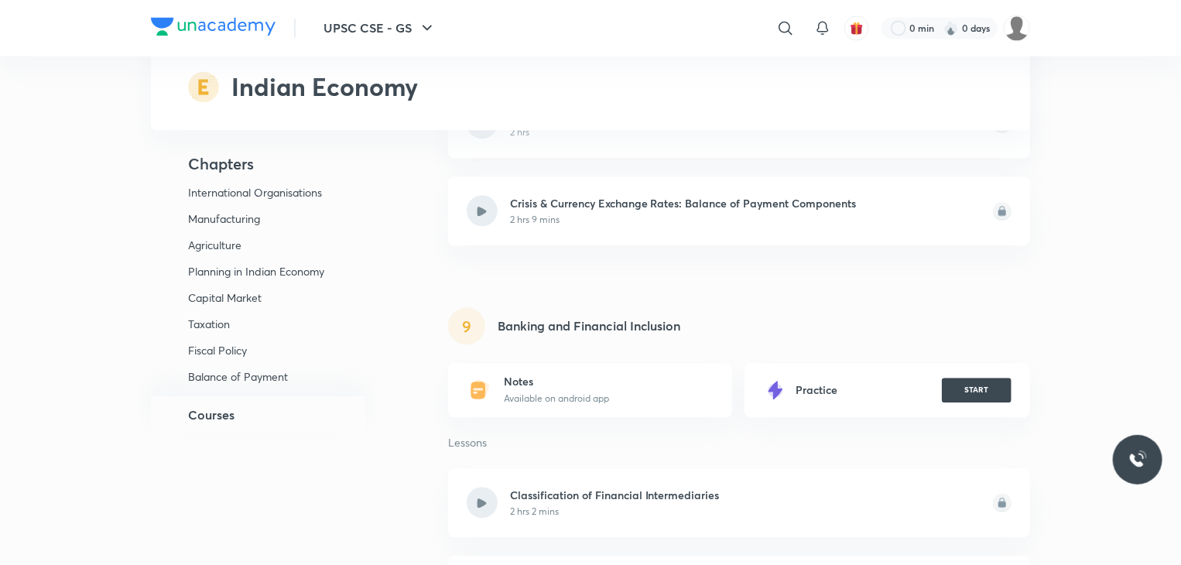
click at [1135, 442] on div at bounding box center [1138, 460] width 50 height 50
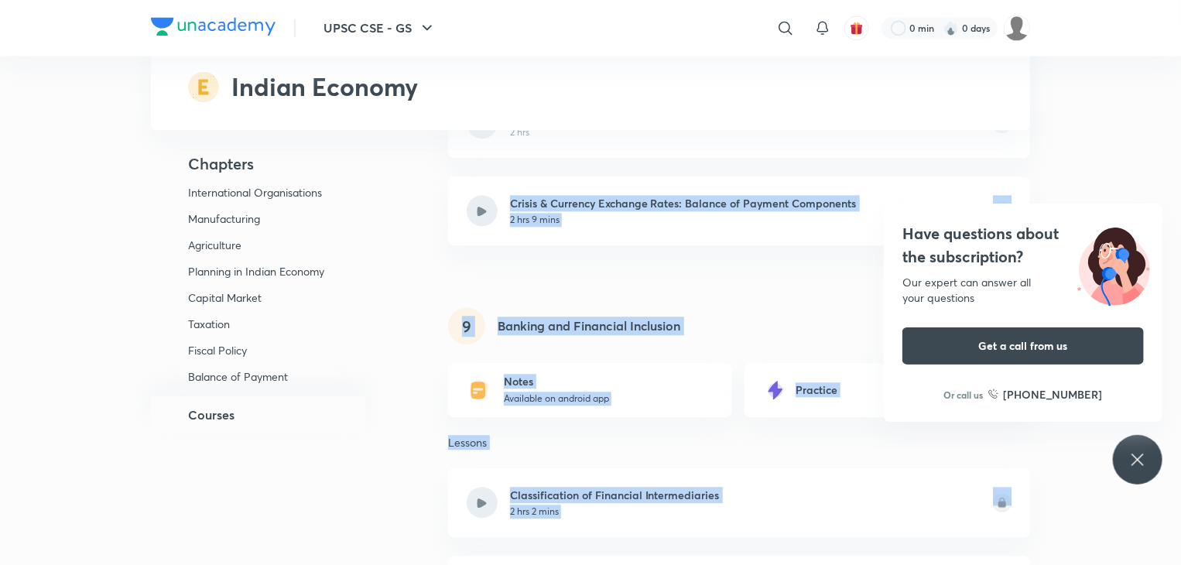
drag, startPoint x: 1140, startPoint y: 451, endPoint x: 1063, endPoint y: 139, distance: 321.2
click at [1063, 139] on div "UPSC CSE - GS ​ 0 min 0 days UPSC CSE - GS Plus Playlist Indian Economy Chapter…" at bounding box center [590, 6] width 1181 height 9404
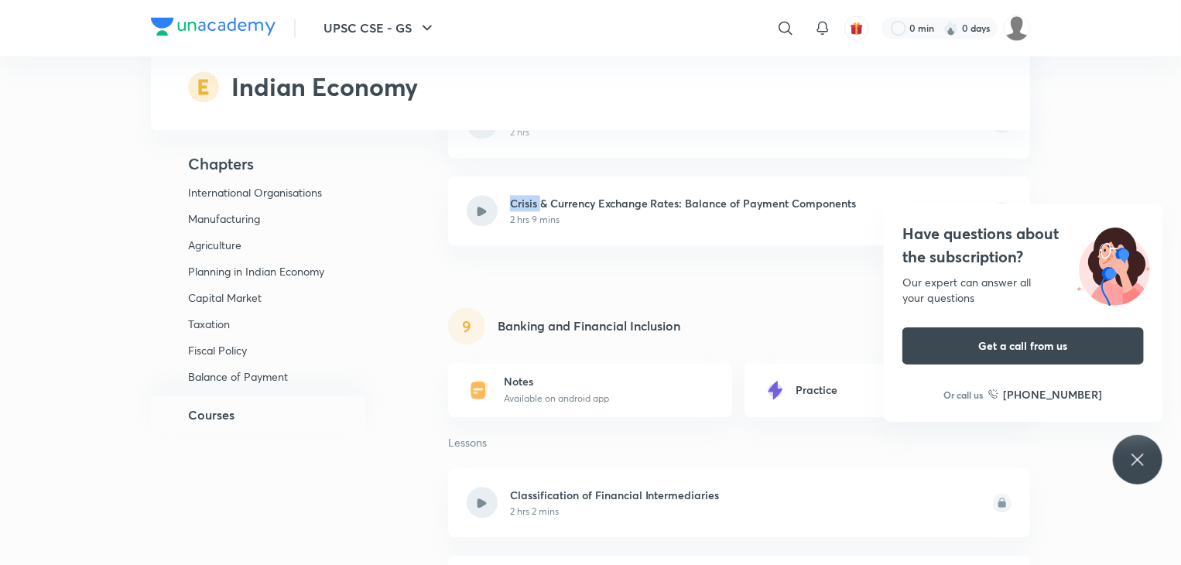
click at [1063, 139] on div "UPSC CSE - GS ​ 0 min 0 days UPSC CSE - GS Plus Playlist Indian Economy Chapter…" at bounding box center [590, 6] width 1181 height 9404
click at [1145, 470] on div "Have questions about the subscription? Our expert can answer all your questions…" at bounding box center [1138, 460] width 50 height 50
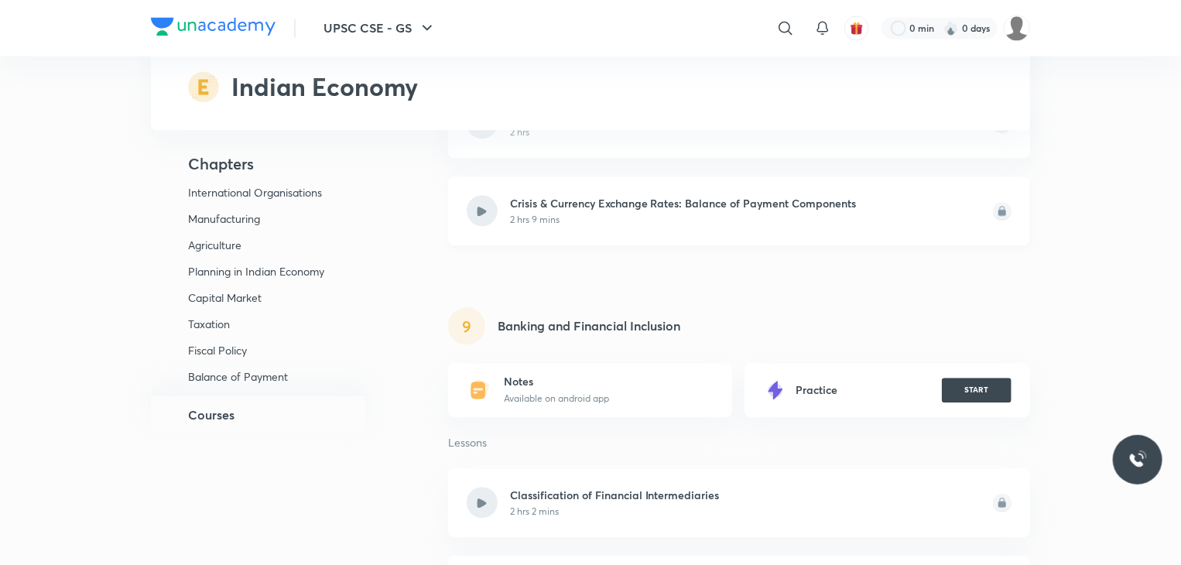
click at [998, 197] on img at bounding box center [1002, 211] width 19 height 32
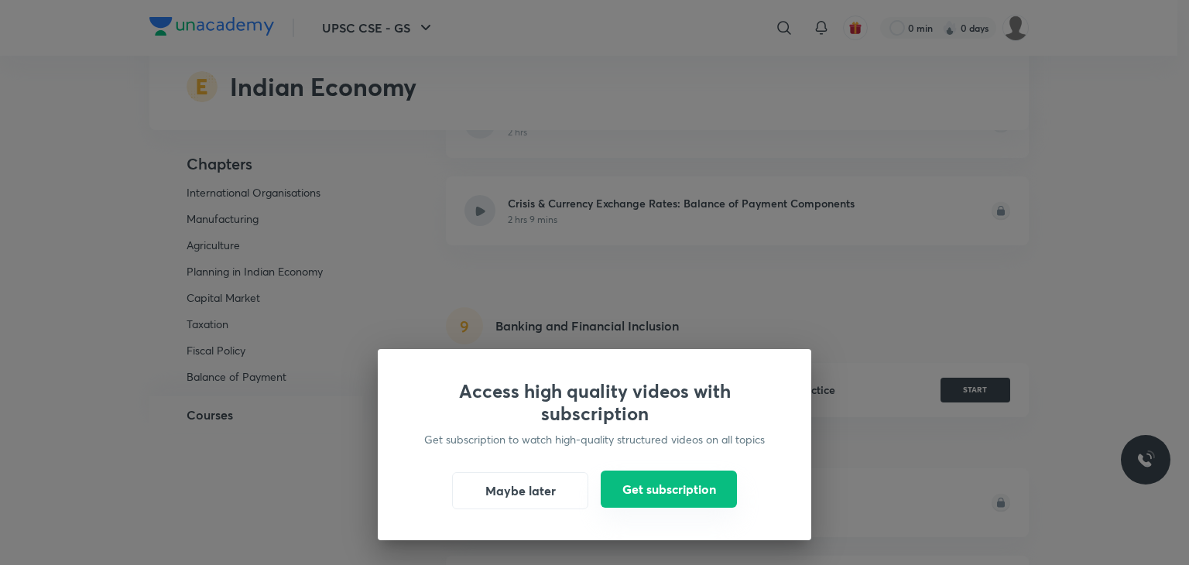
click at [631, 477] on button "Get subscription" at bounding box center [669, 489] width 136 height 37
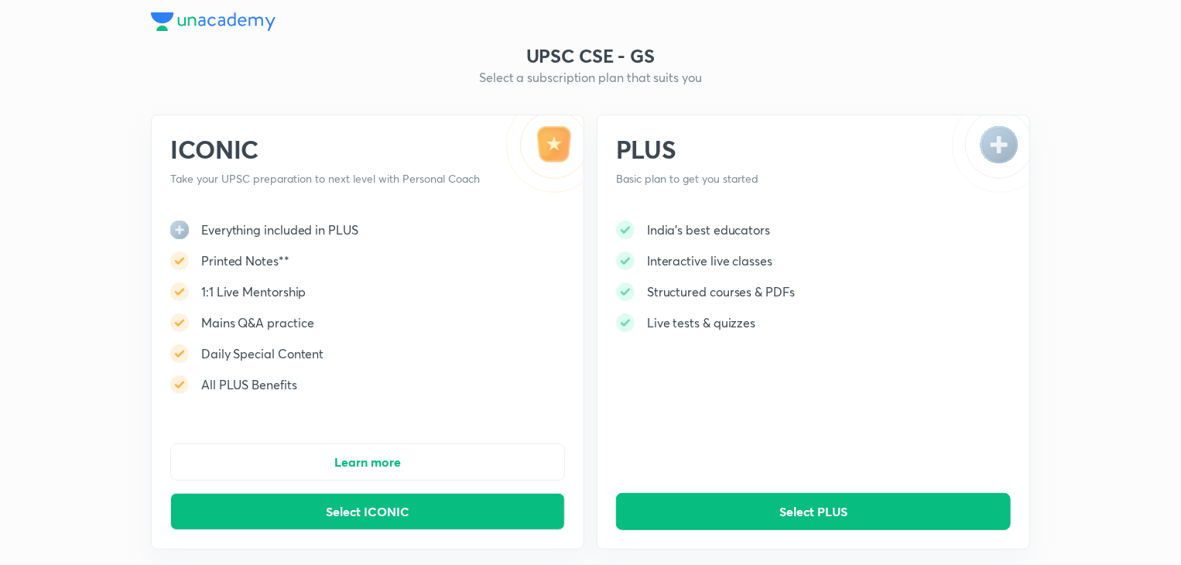
scroll to position [345, 0]
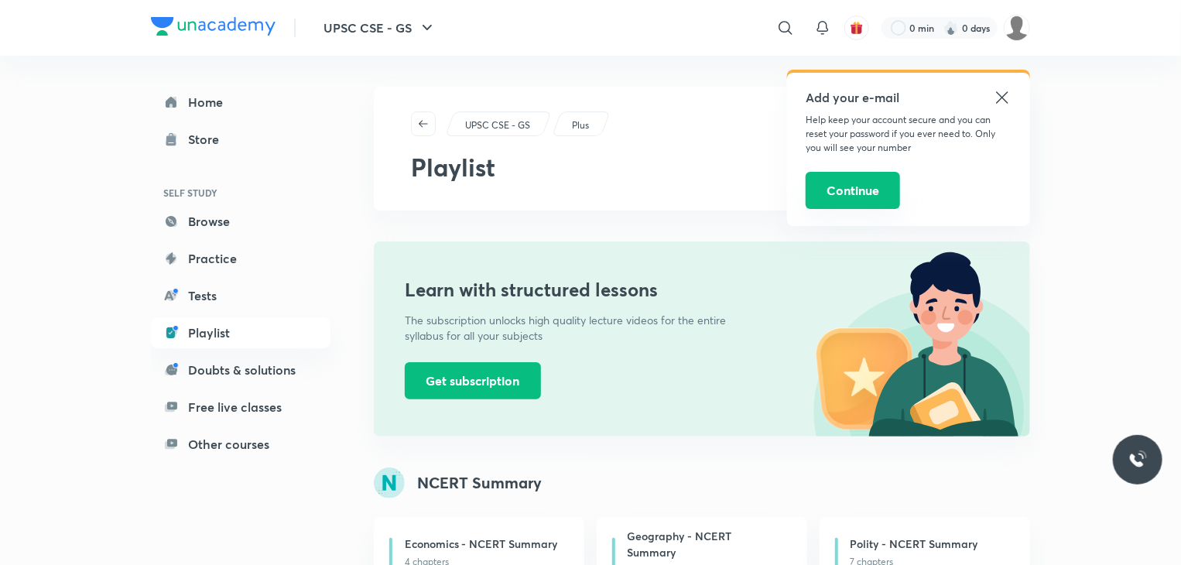
click at [851, 197] on button "Continue" at bounding box center [853, 190] width 94 height 37
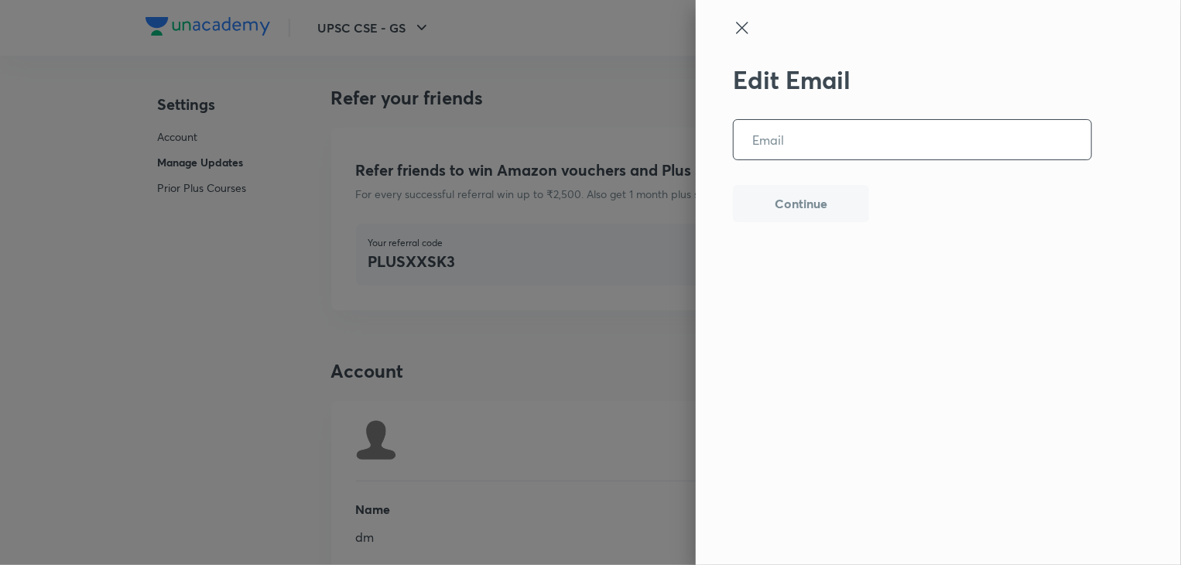
scroll to position [3799, 0]
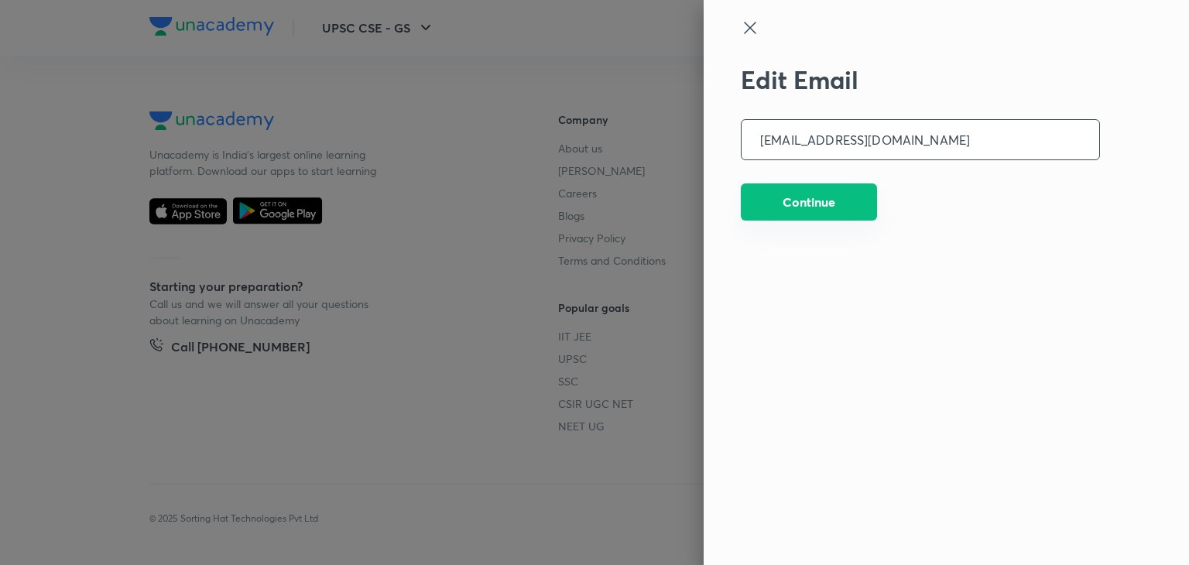
type input "aditya15052007@gmail.com"
click at [756, 192] on button "Continue" at bounding box center [809, 201] width 136 height 37
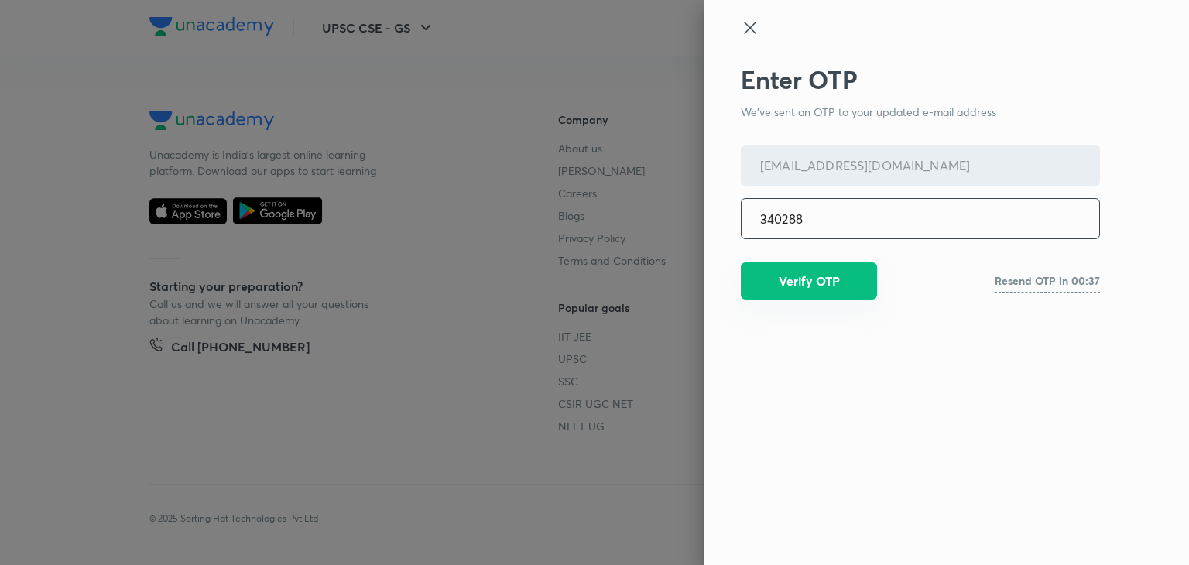
type input "340288"
click at [789, 281] on button "Verify OTP" at bounding box center [809, 280] width 136 height 37
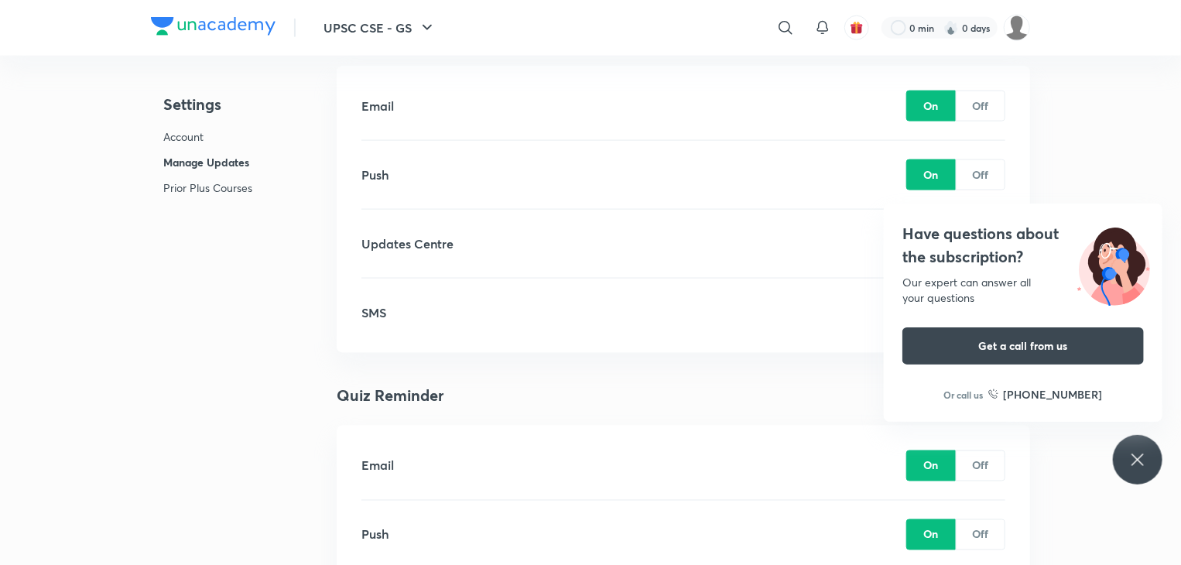
scroll to position [1038, 0]
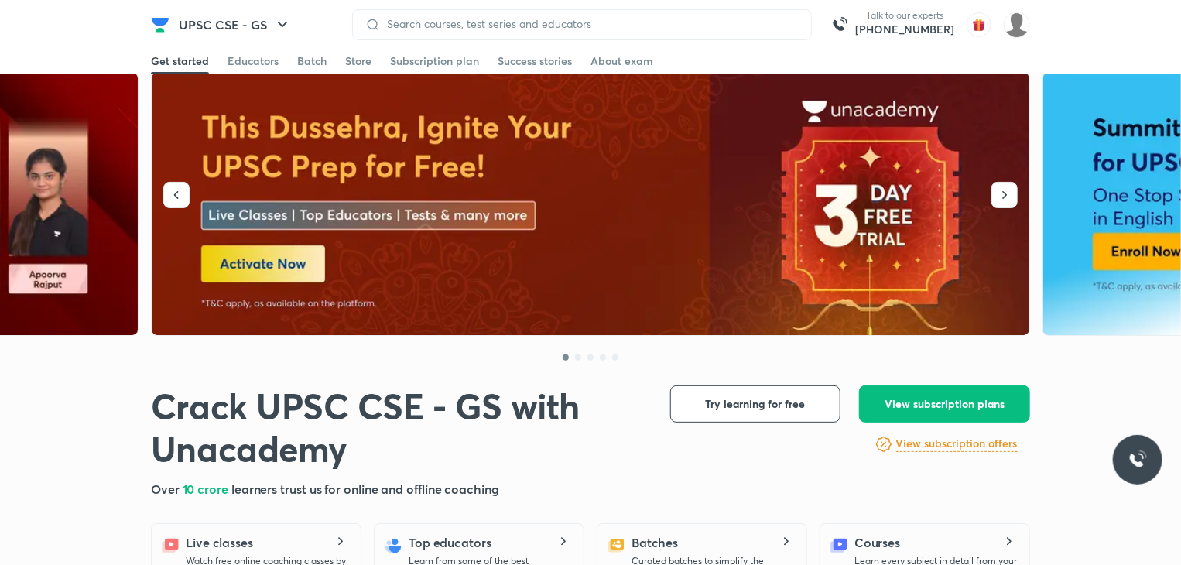
scroll to position [46, 0]
